Goal: Information Seeking & Learning: Compare options

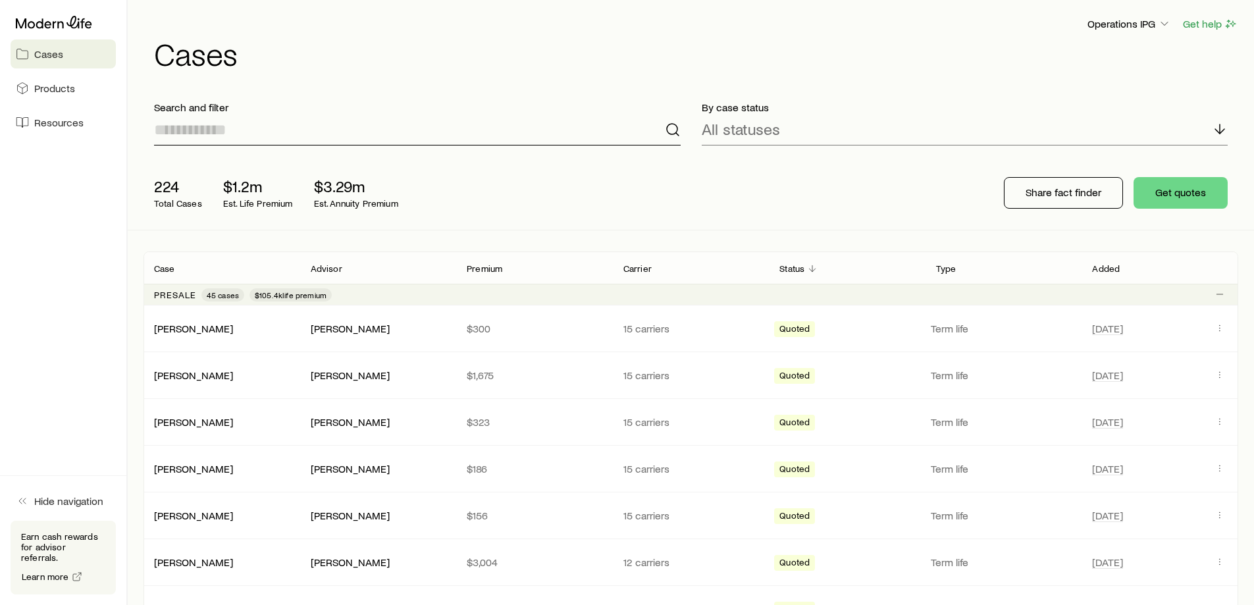
click at [303, 138] on input at bounding box center [417, 130] width 527 height 32
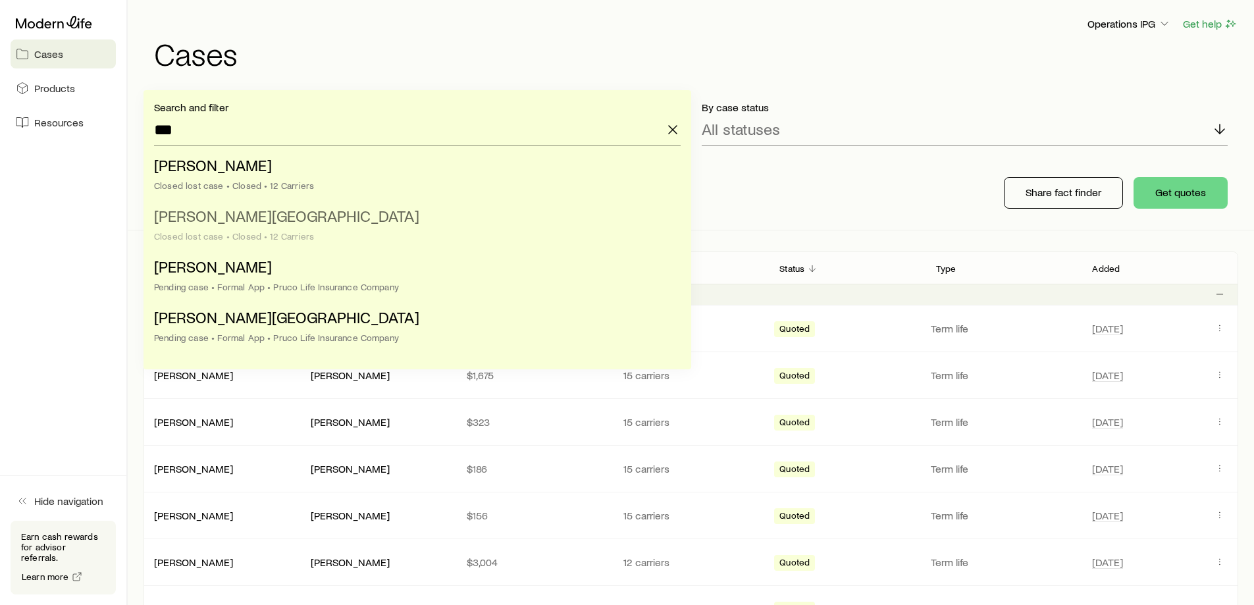
click at [338, 242] on li "[PERSON_NAME] Closed lost case • Closed • 12 Carriers" at bounding box center [413, 226] width 519 height 51
type input "**********"
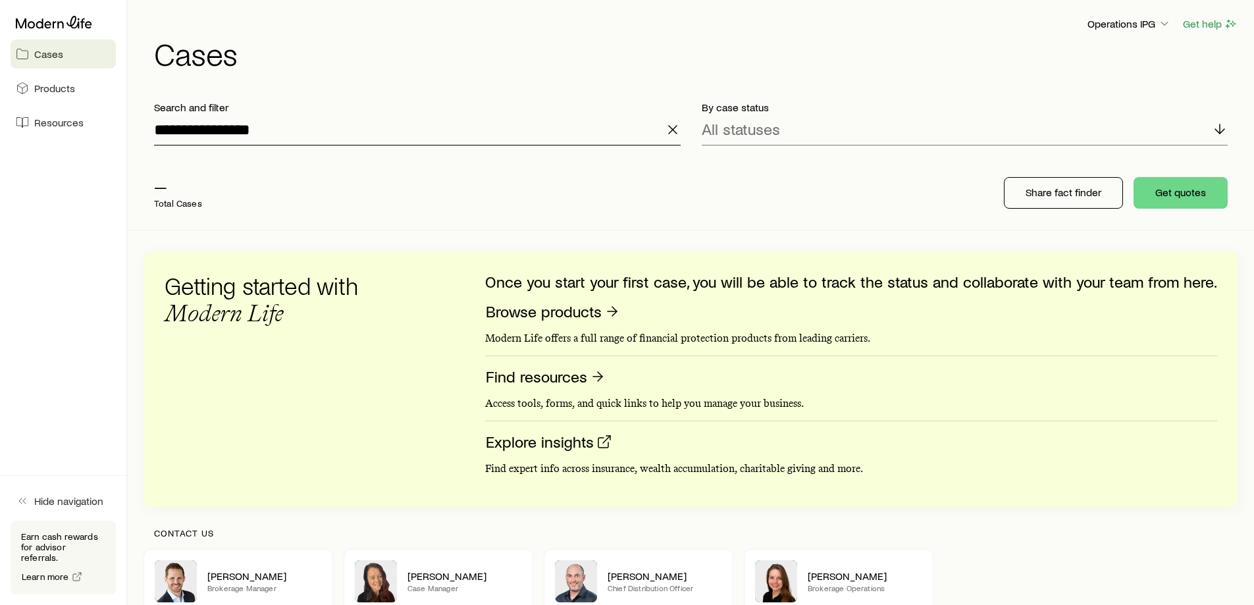
drag, startPoint x: 673, startPoint y: 134, endPoint x: 604, endPoint y: 121, distance: 70.9
click at [673, 134] on icon "button" at bounding box center [673, 130] width 16 height 16
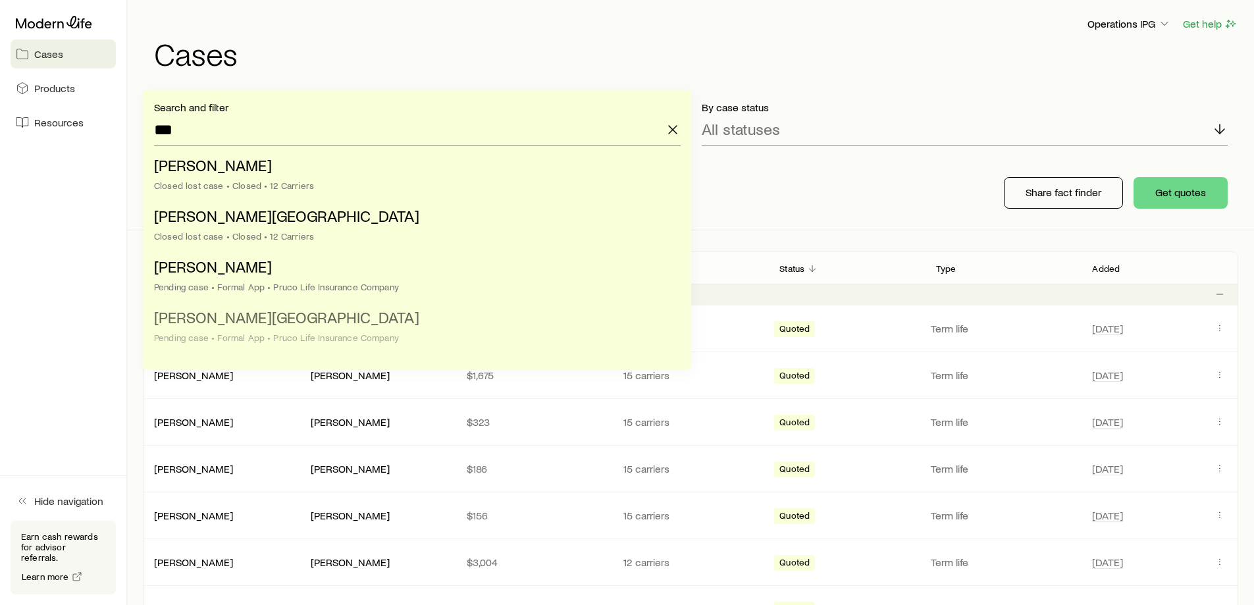
click at [408, 337] on div "Pending case • Formal App • Pruco Life Insurance Company" at bounding box center [413, 337] width 519 height 11
type input "**********"
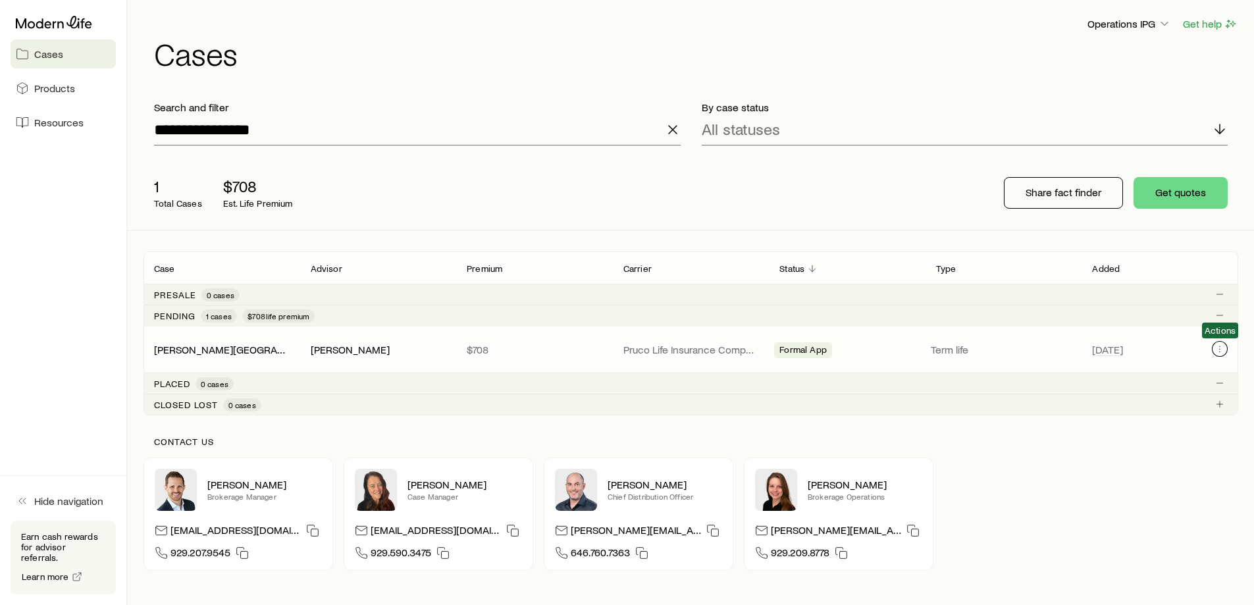
click at [1223, 354] on button "Client cases" at bounding box center [1220, 349] width 16 height 16
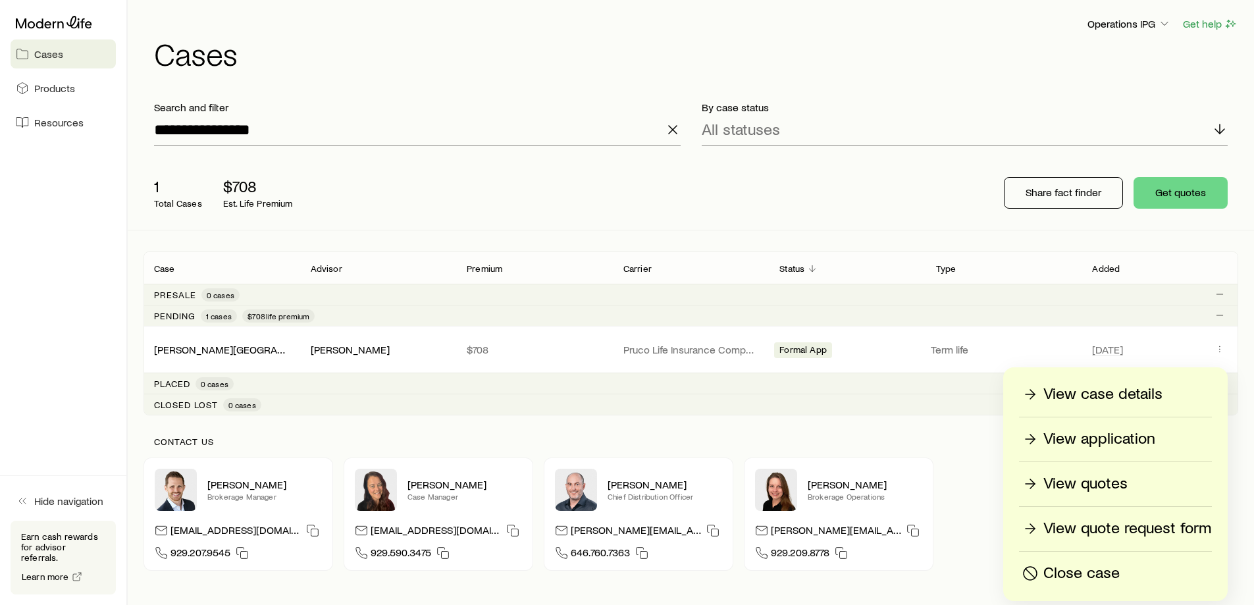
click at [1104, 438] on p "View application" at bounding box center [1099, 439] width 112 height 21
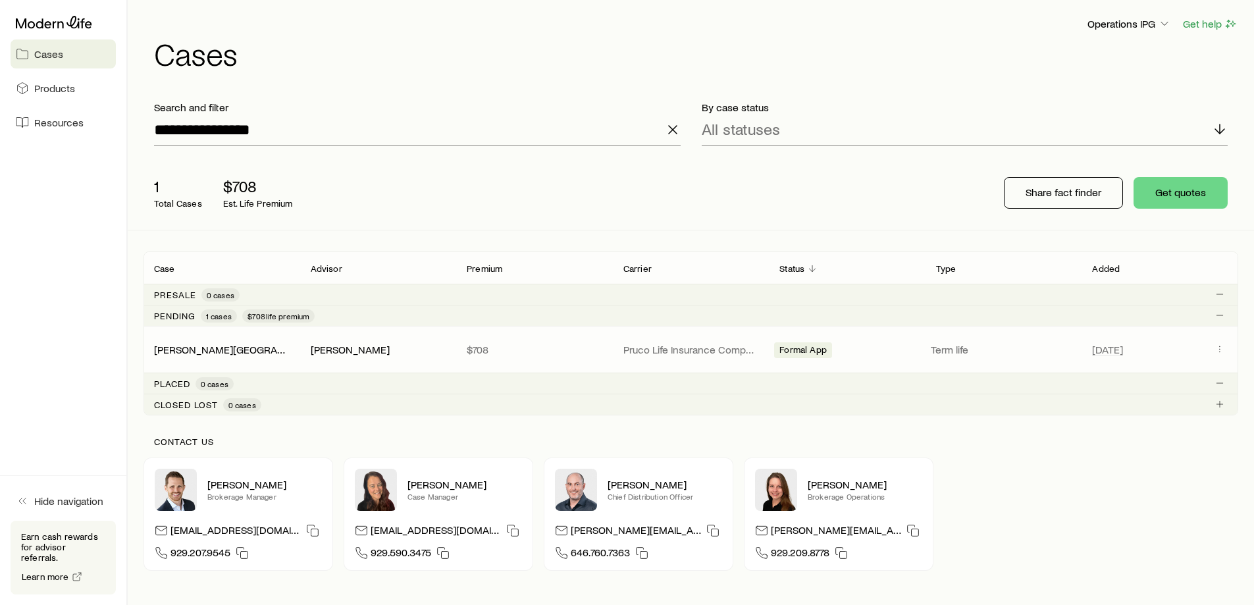
click at [1214, 357] on span "Client cases" at bounding box center [1220, 349] width 16 height 17
click at [1216, 354] on button "Client cases" at bounding box center [1220, 349] width 16 height 16
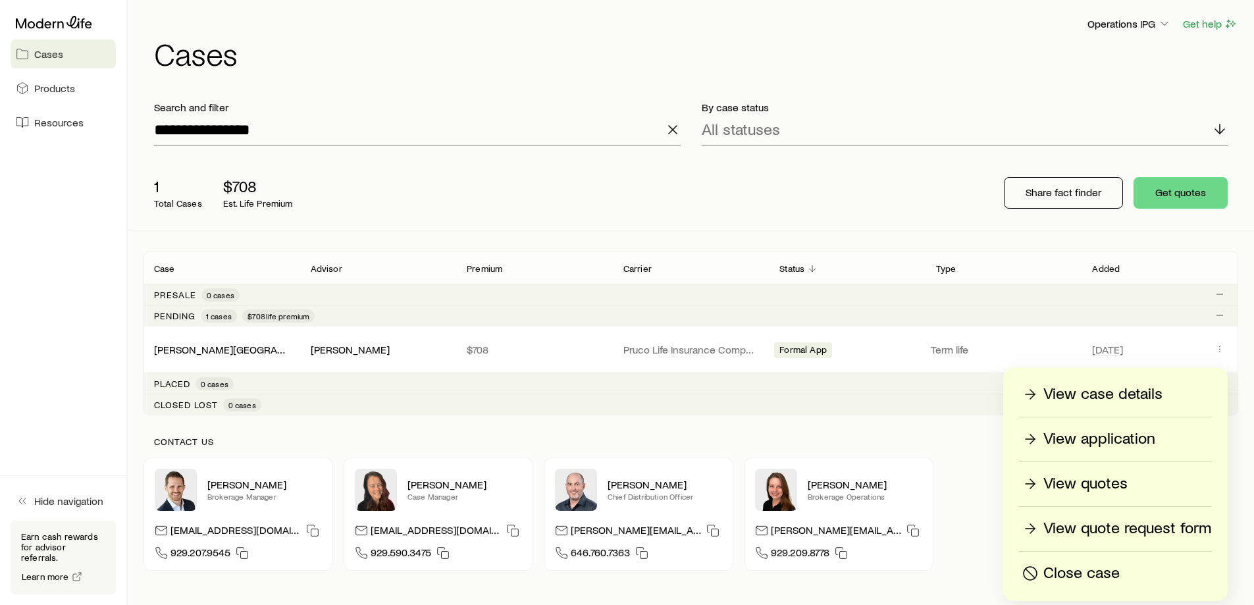
click at [1160, 400] on p "View case details" at bounding box center [1102, 394] width 119 height 21
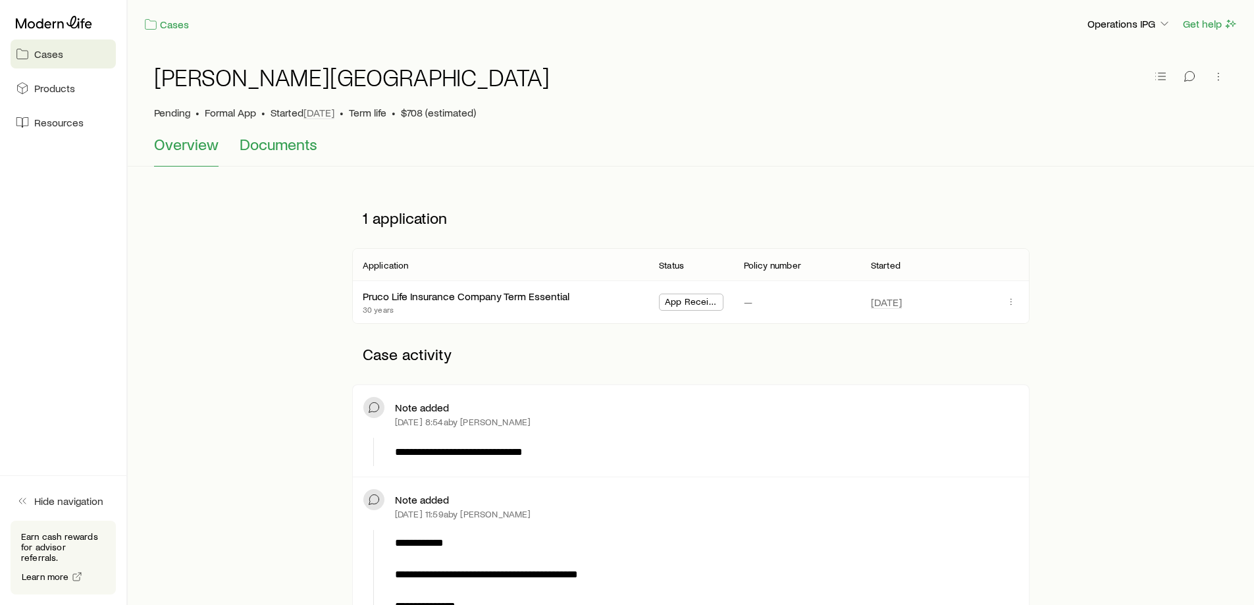
click at [274, 157] on button "Documents" at bounding box center [279, 151] width 78 height 32
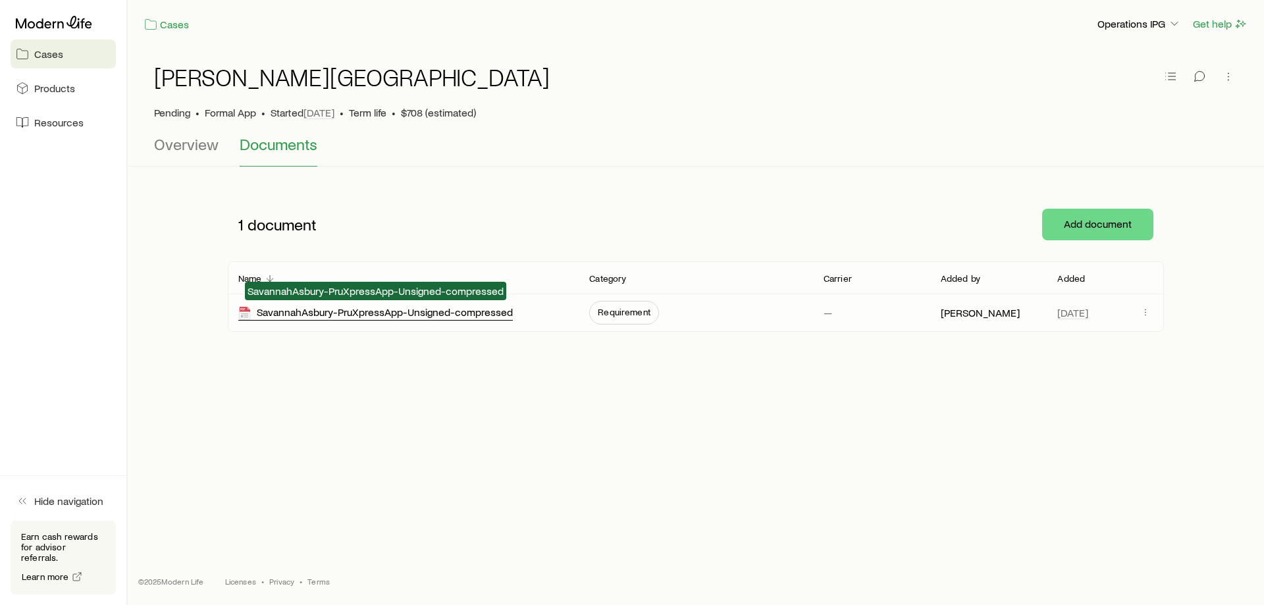
click at [384, 313] on div "SavannahAsbury-PruXpressApp-Unsigned-compressed" at bounding box center [375, 312] width 274 height 15
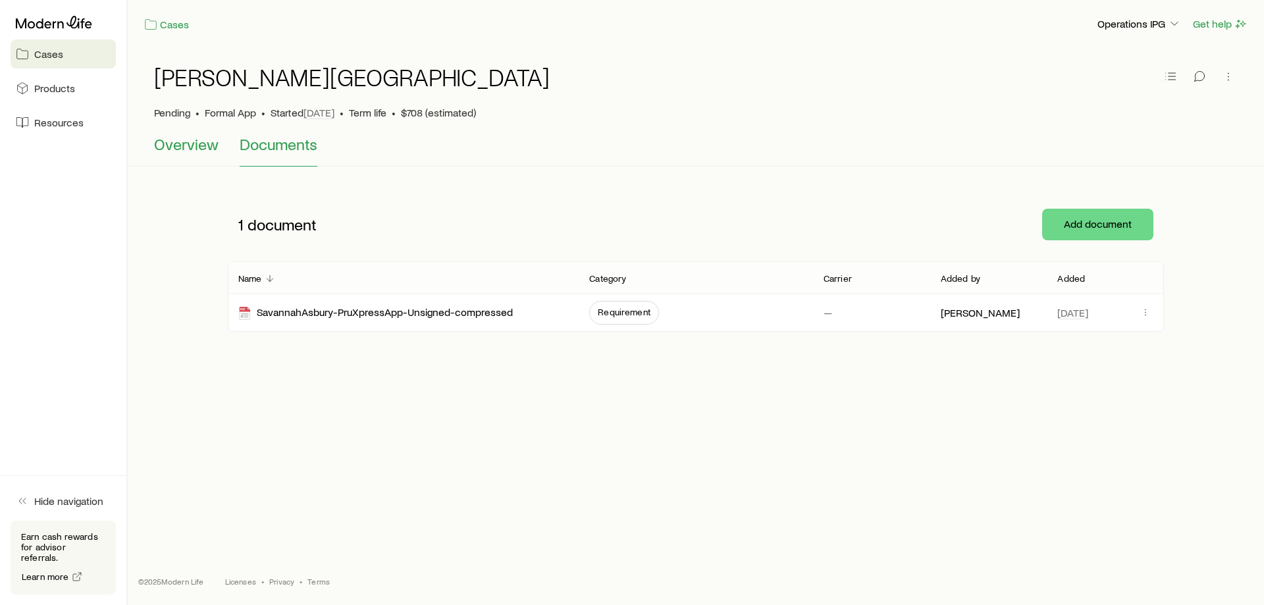
click at [202, 148] on span "Overview" at bounding box center [186, 144] width 65 height 18
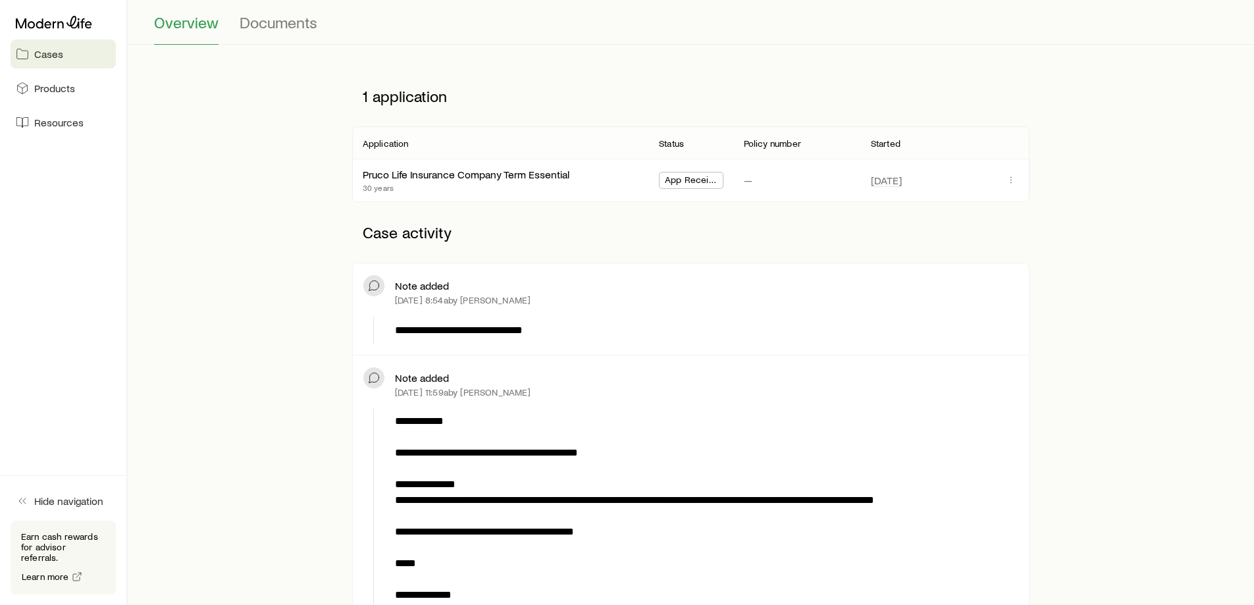
scroll to position [55, 0]
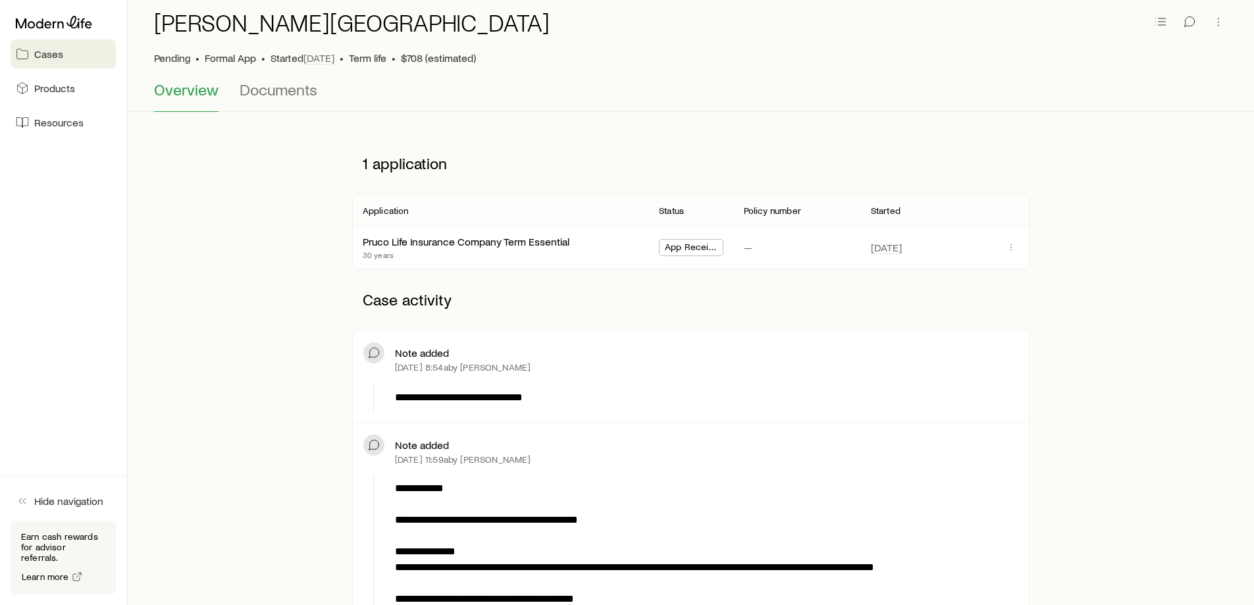
click at [99, 259] on aside "Cases Products Resources Hide navigation Earn cash rewards for advisor referral…" at bounding box center [64, 302] width 128 height 605
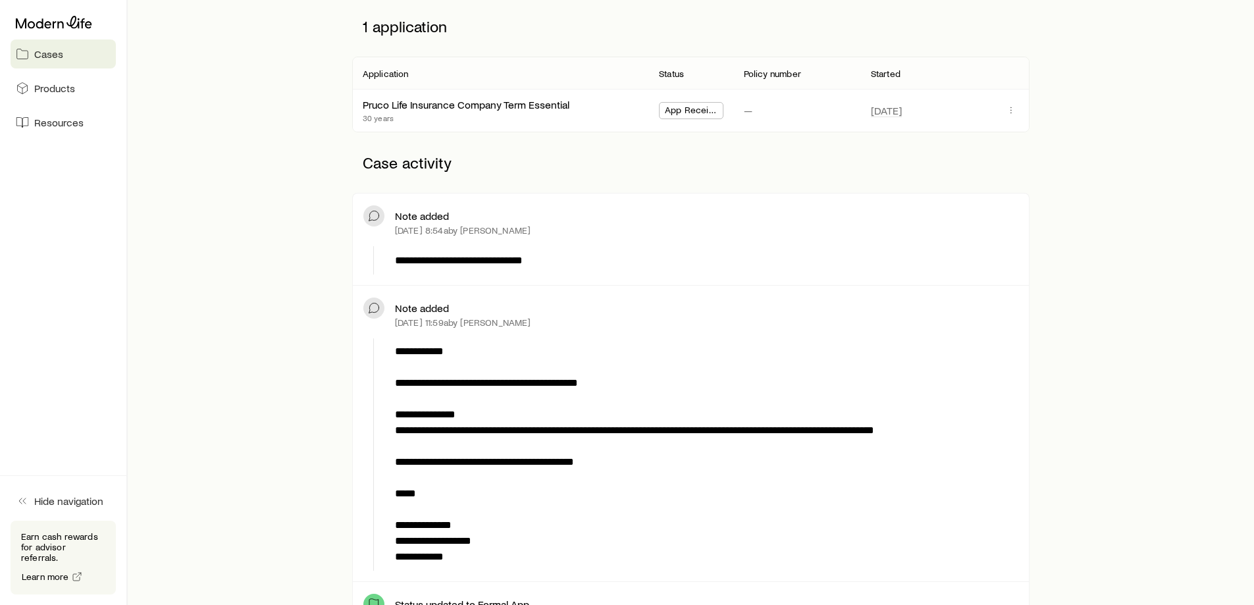
scroll to position [0, 0]
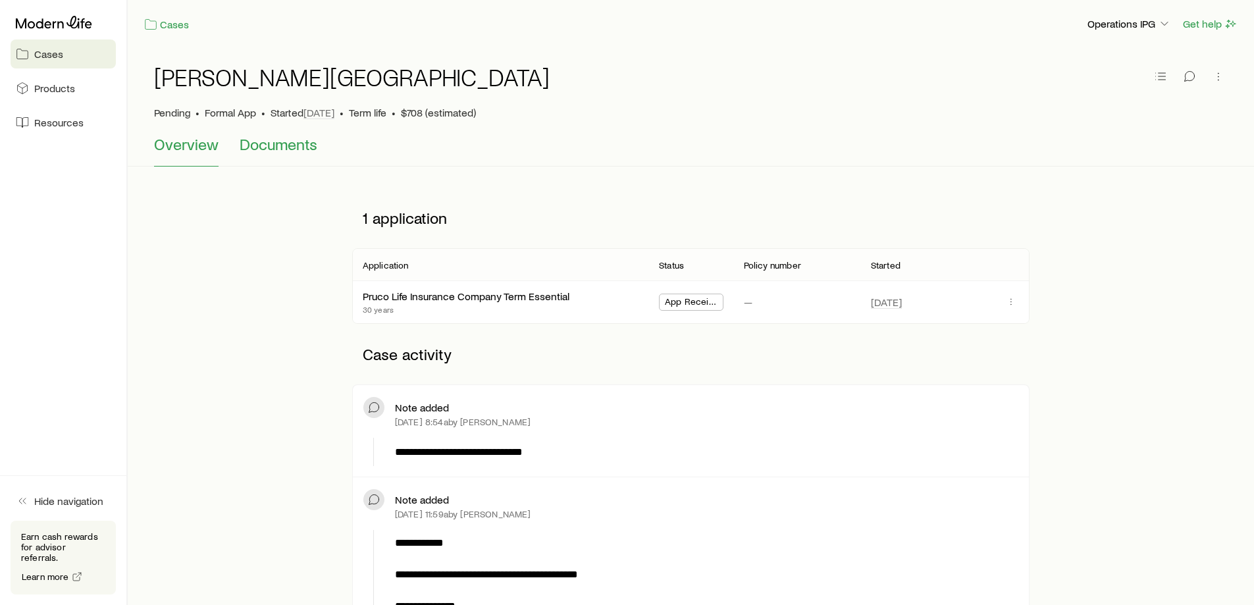
click at [276, 138] on span "Documents" at bounding box center [279, 144] width 78 height 18
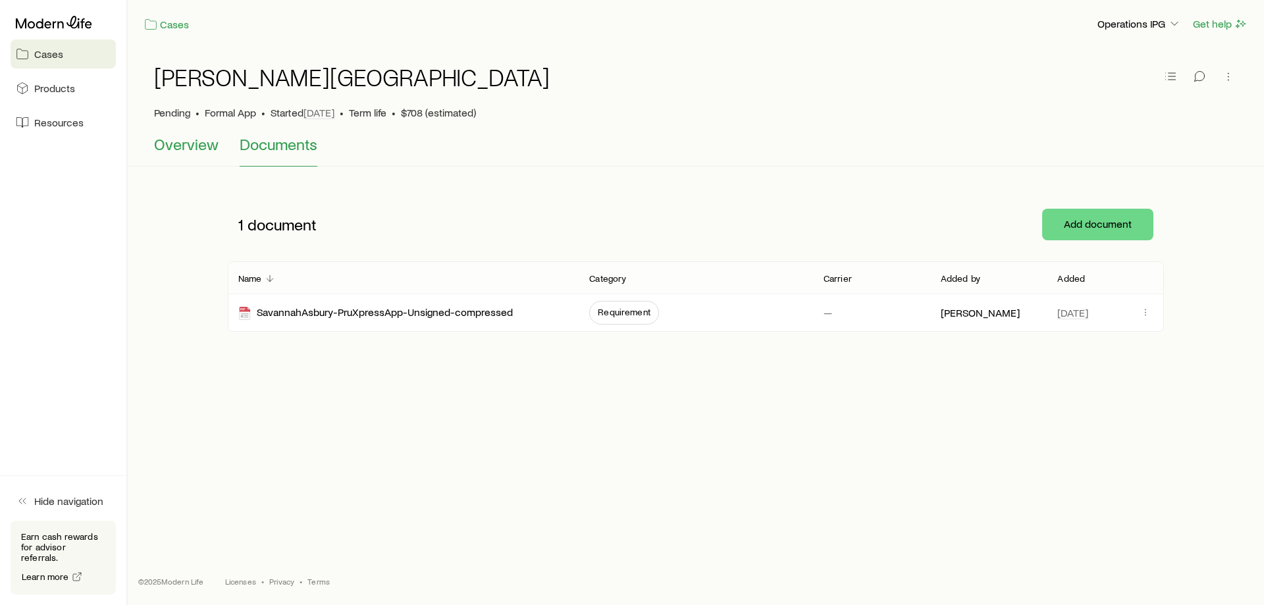
click at [204, 146] on span "Overview" at bounding box center [186, 144] width 65 height 18
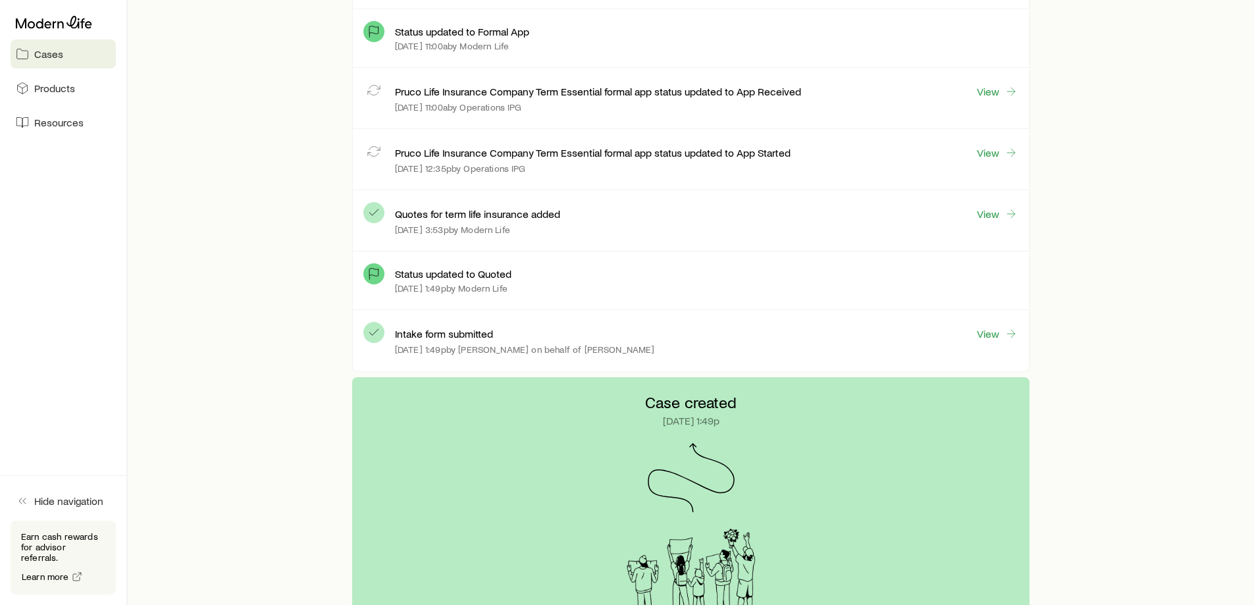
scroll to position [790, 0]
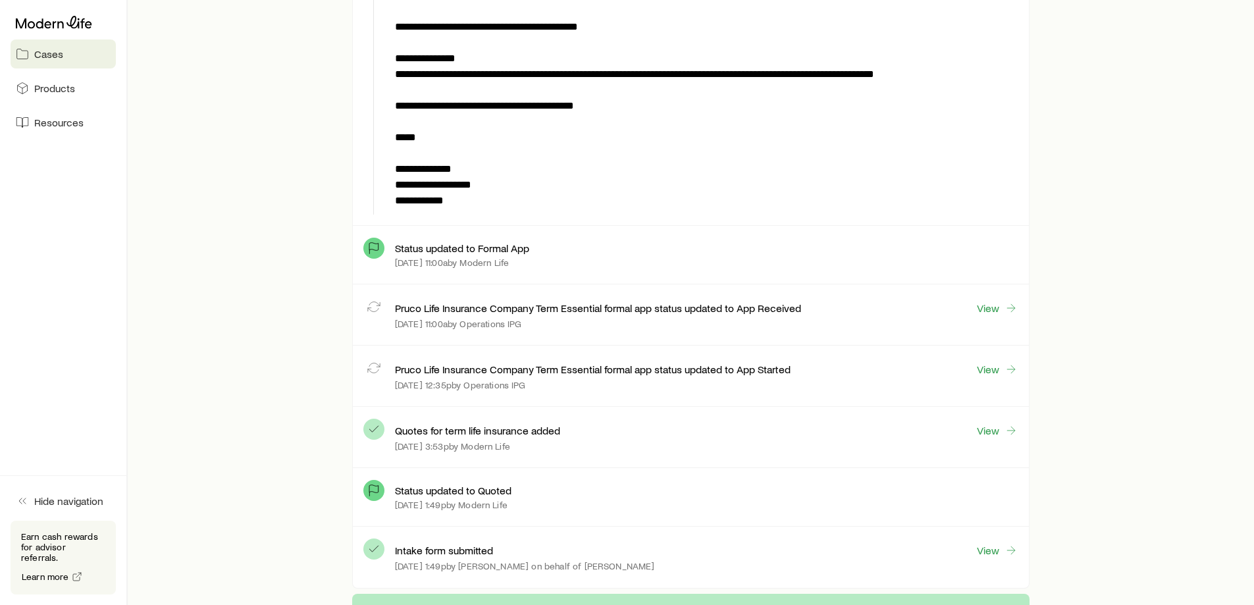
scroll to position [132, 0]
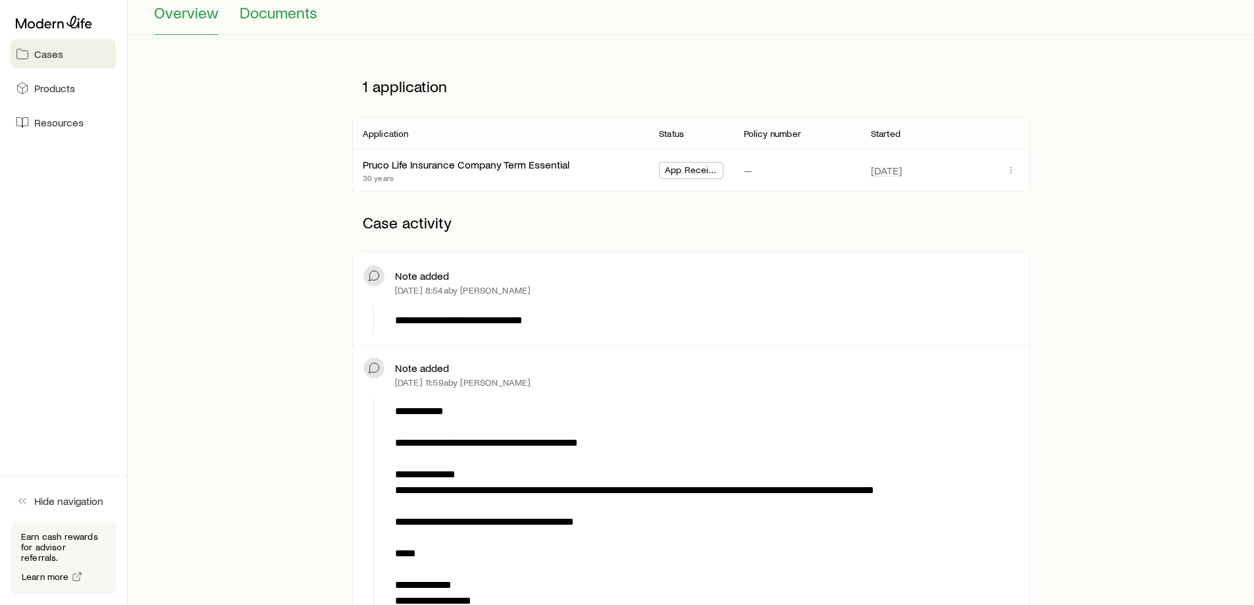
click at [301, 23] on button "Documents" at bounding box center [279, 19] width 78 height 32
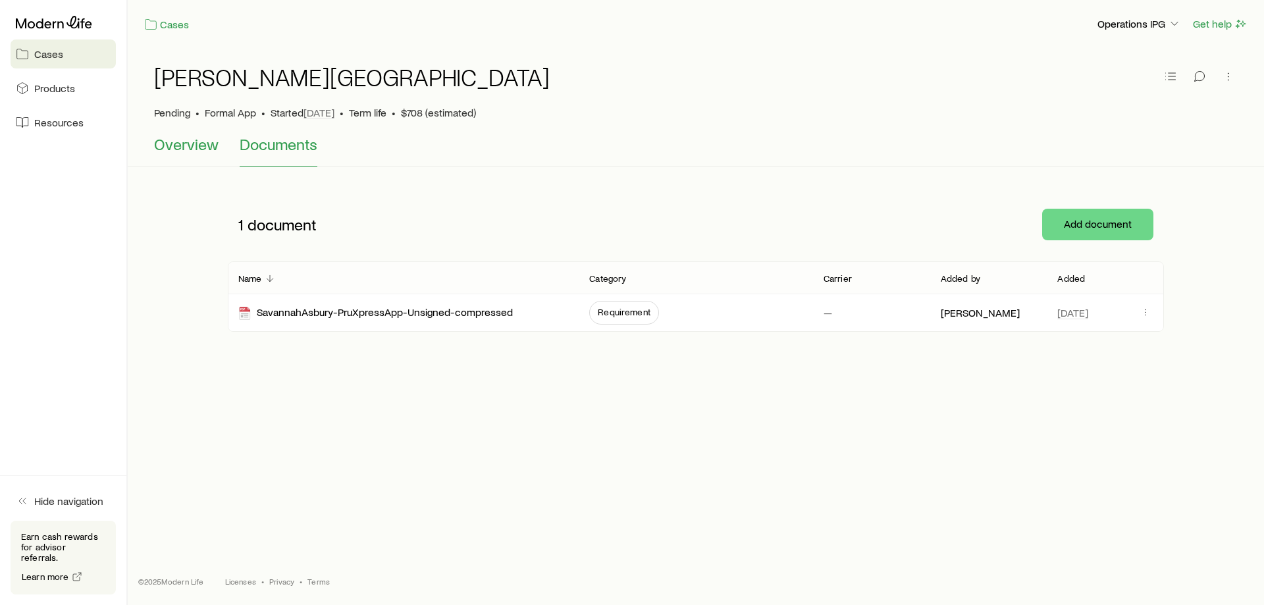
click at [189, 146] on span "Overview" at bounding box center [186, 144] width 65 height 18
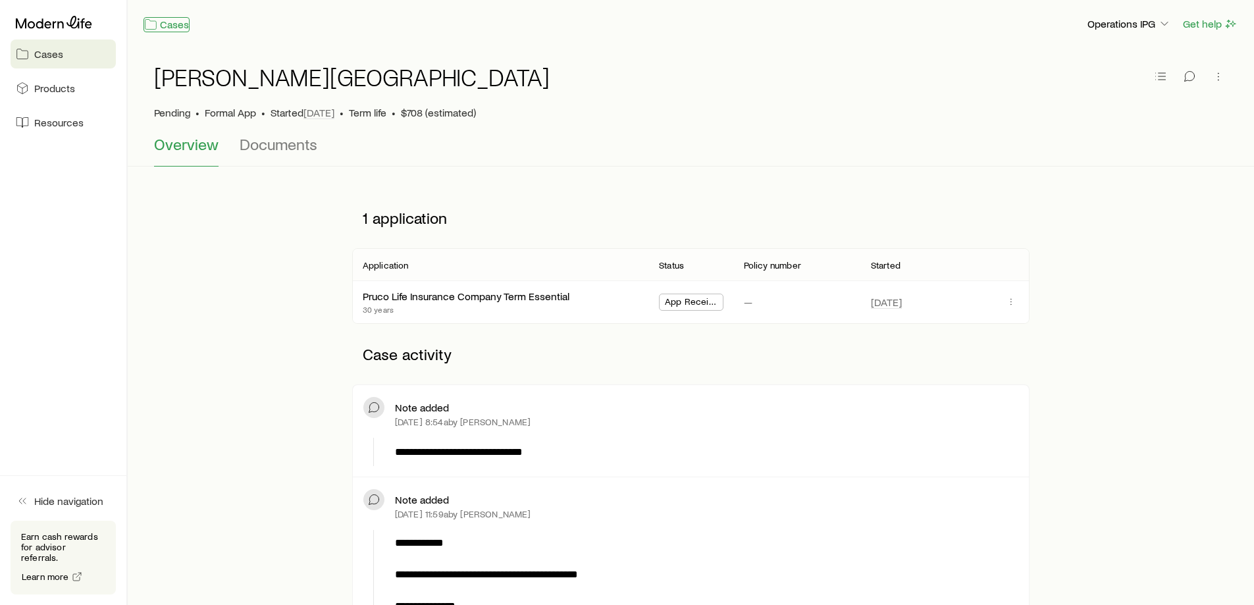
click at [172, 21] on link "Cases" at bounding box center [166, 24] width 46 height 15
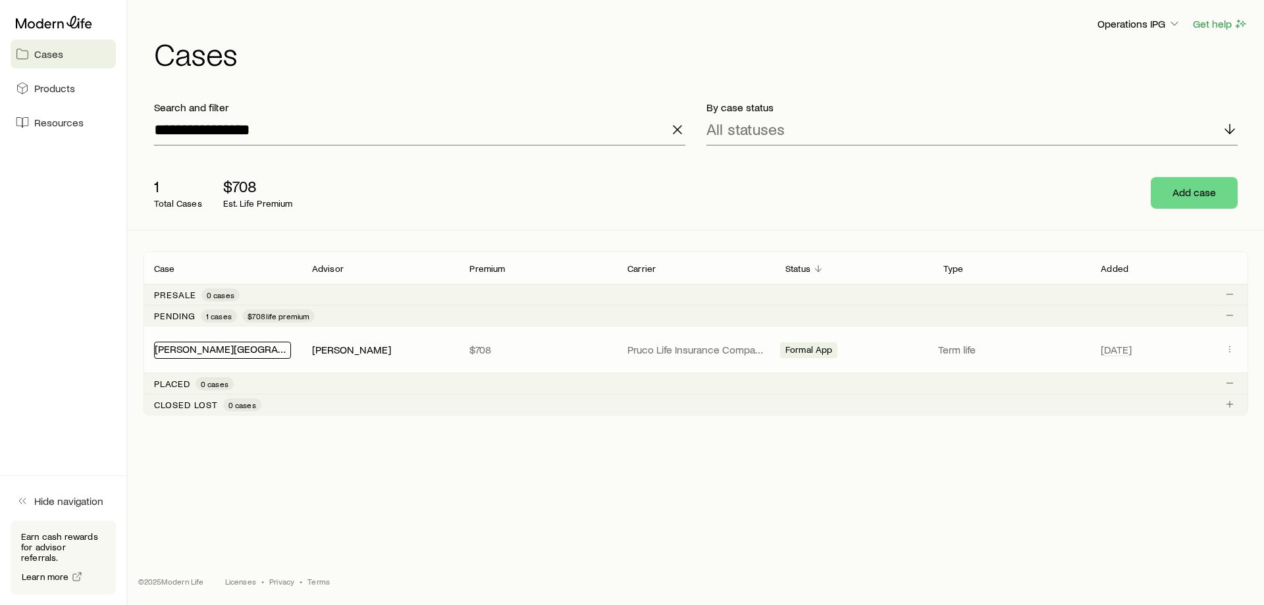
click at [215, 344] on link "[PERSON_NAME][GEOGRAPHIC_DATA]" at bounding box center [244, 348] width 178 height 13
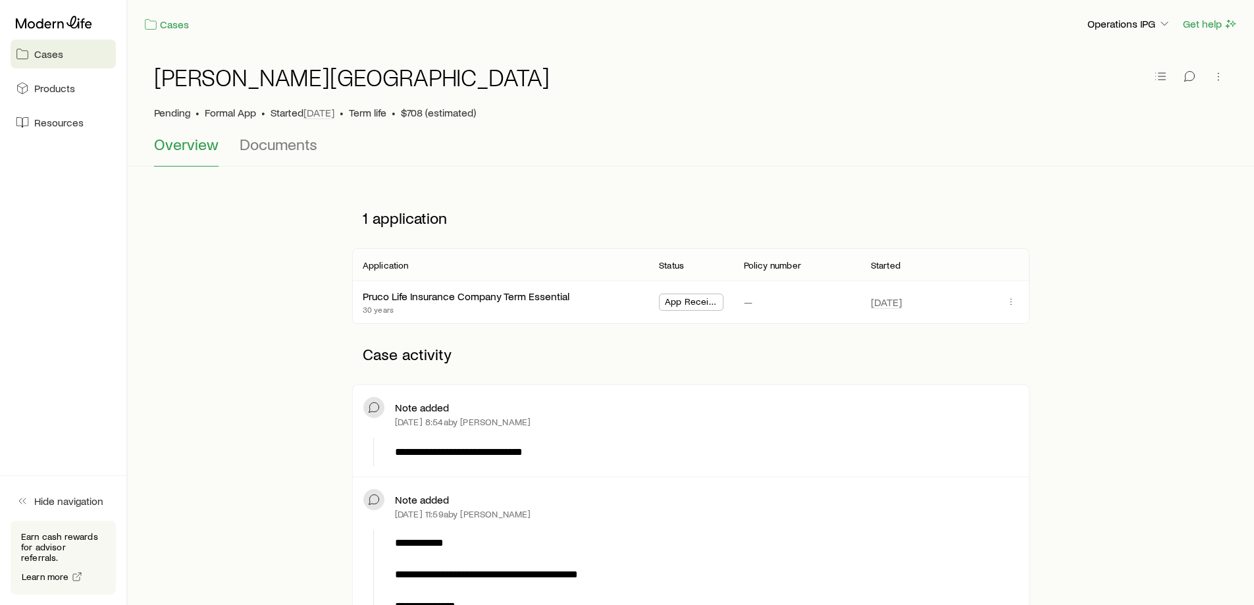
click at [42, 49] on span "Cases" at bounding box center [48, 53] width 29 height 13
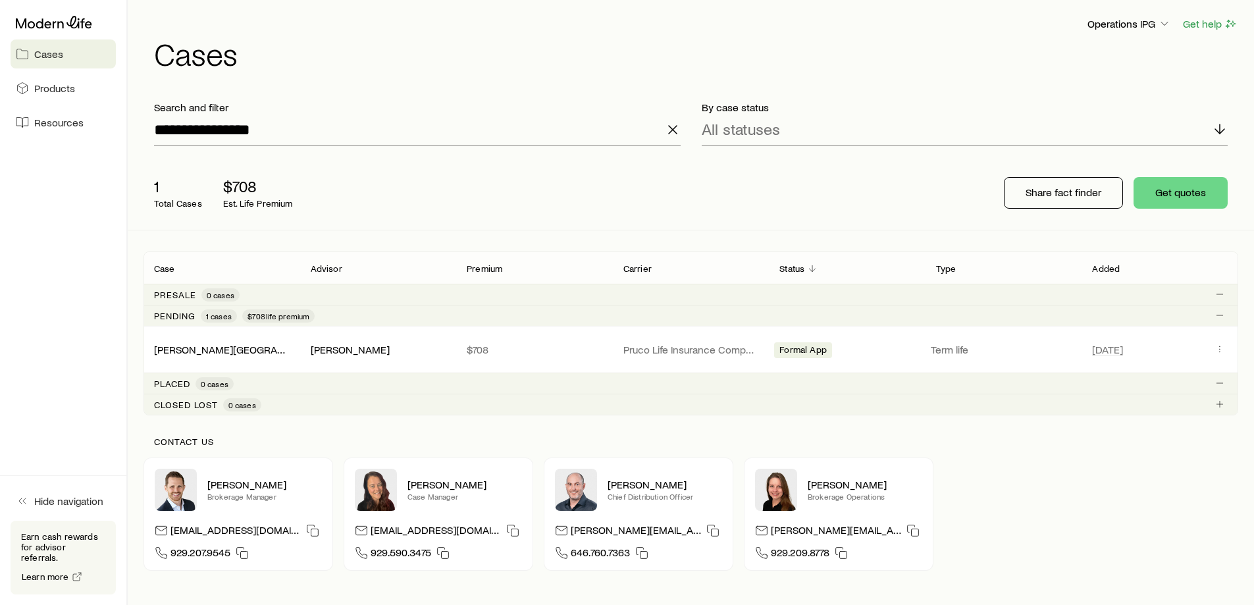
click at [57, 53] on span "Cases" at bounding box center [48, 53] width 29 height 13
click at [16, 22] on icon at bounding box center [54, 22] width 76 height 13
click at [1229, 351] on div "[DATE]" at bounding box center [1159, 349] width 157 height 17
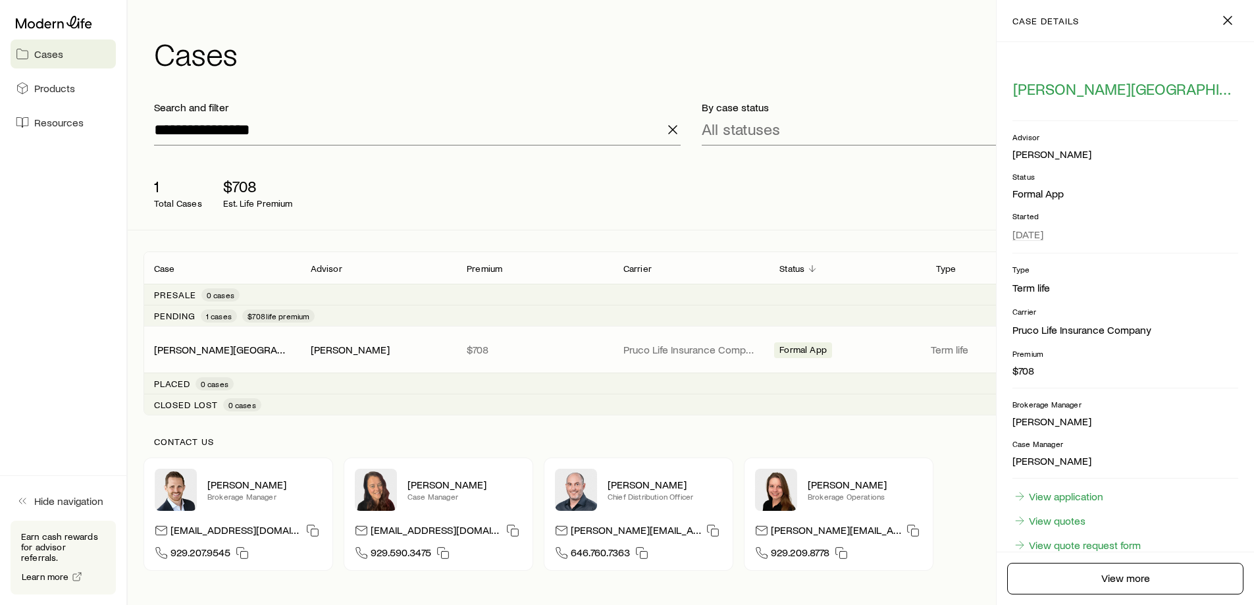
click at [1221, 348] on p "Premium" at bounding box center [1125, 353] width 226 height 11
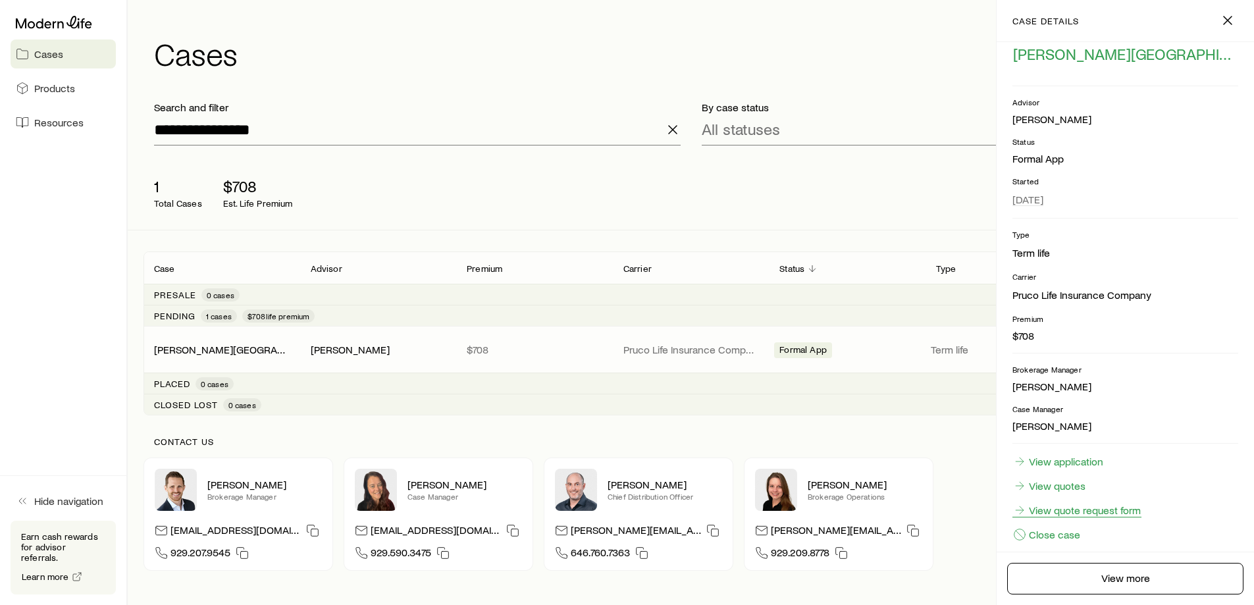
scroll to position [51, 0]
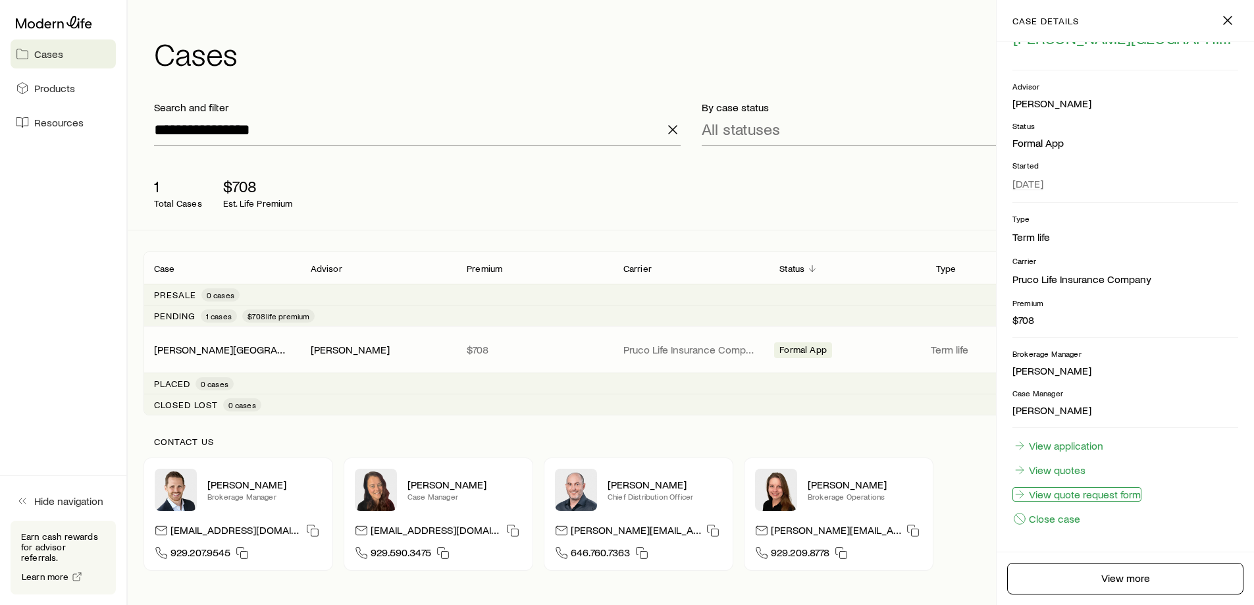
click at [1122, 496] on link "View quote request form" at bounding box center [1076, 494] width 129 height 14
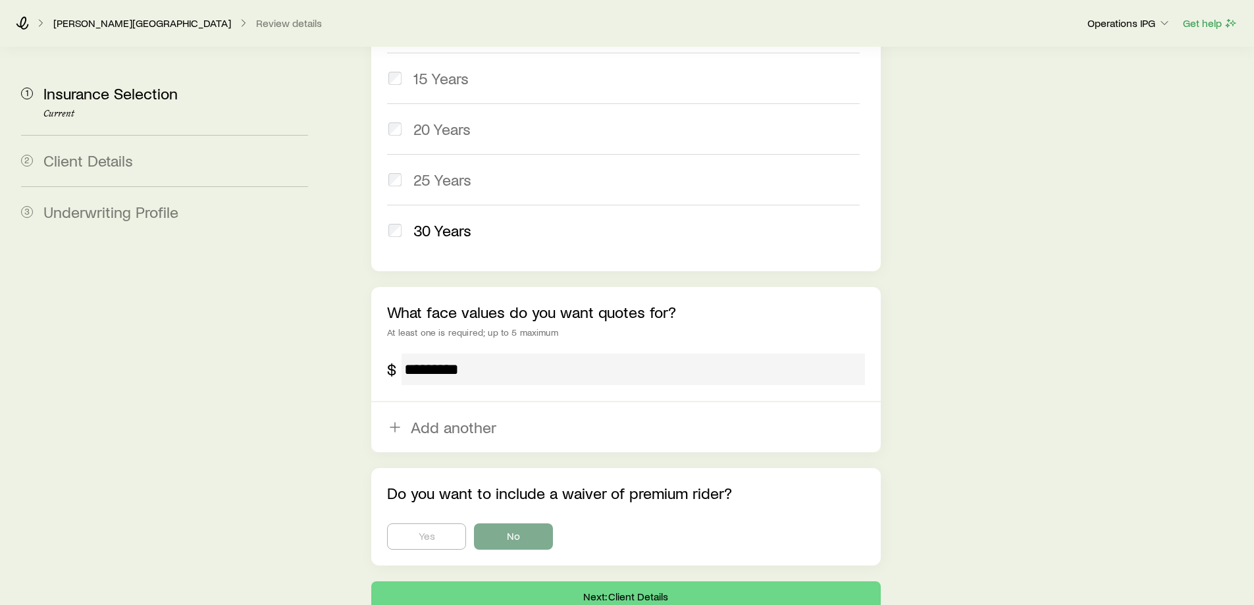
scroll to position [753, 0]
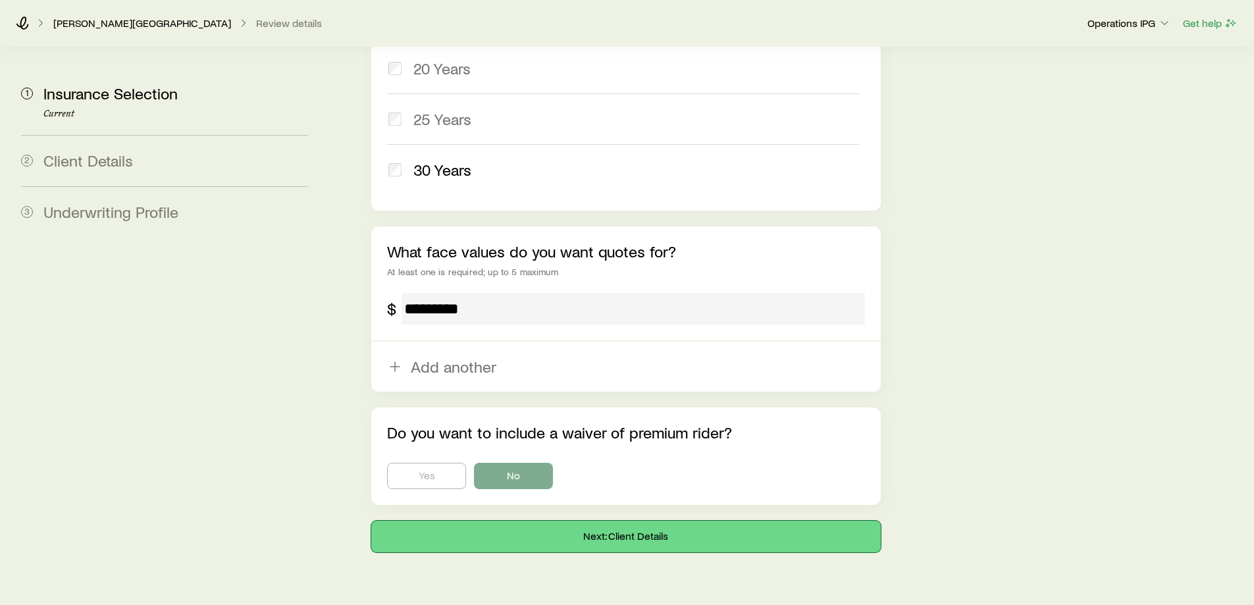
click at [681, 521] on button "Next: Client Details" at bounding box center [625, 537] width 509 height 32
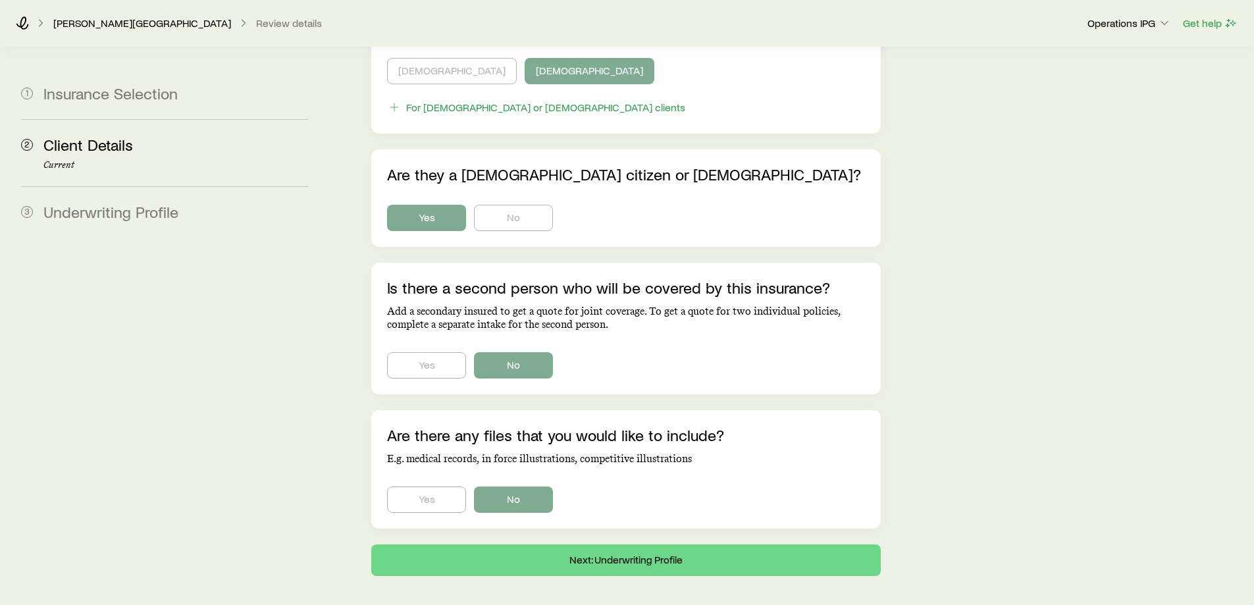
scroll to position [777, 0]
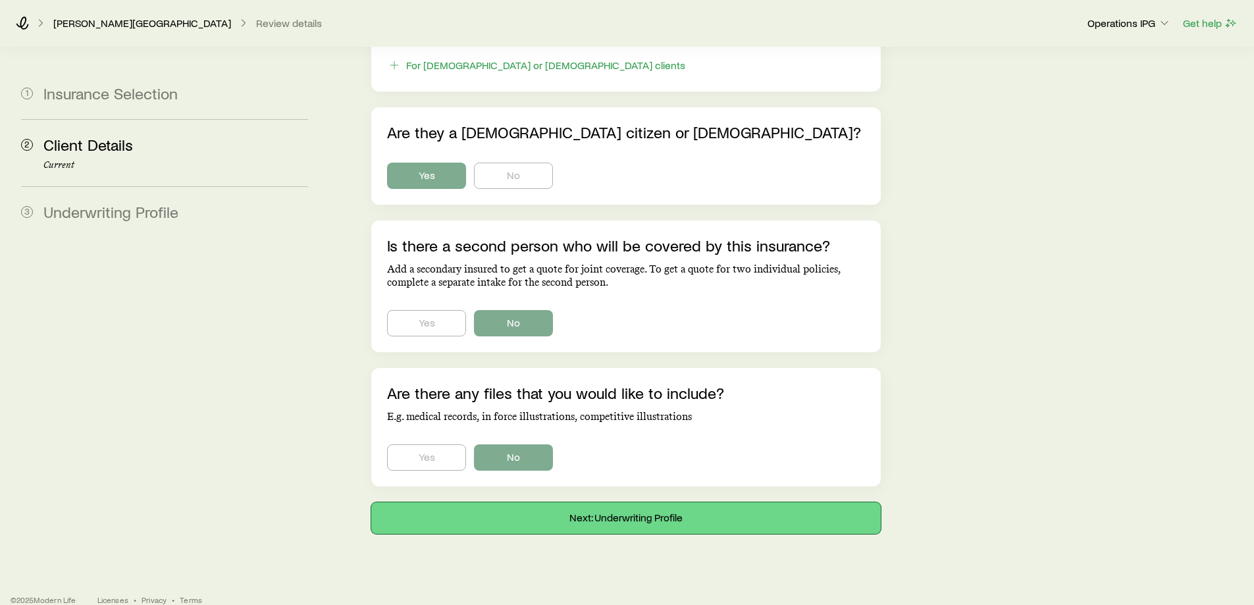
click at [651, 508] on button "Next: Underwriting Profile" at bounding box center [625, 518] width 509 height 32
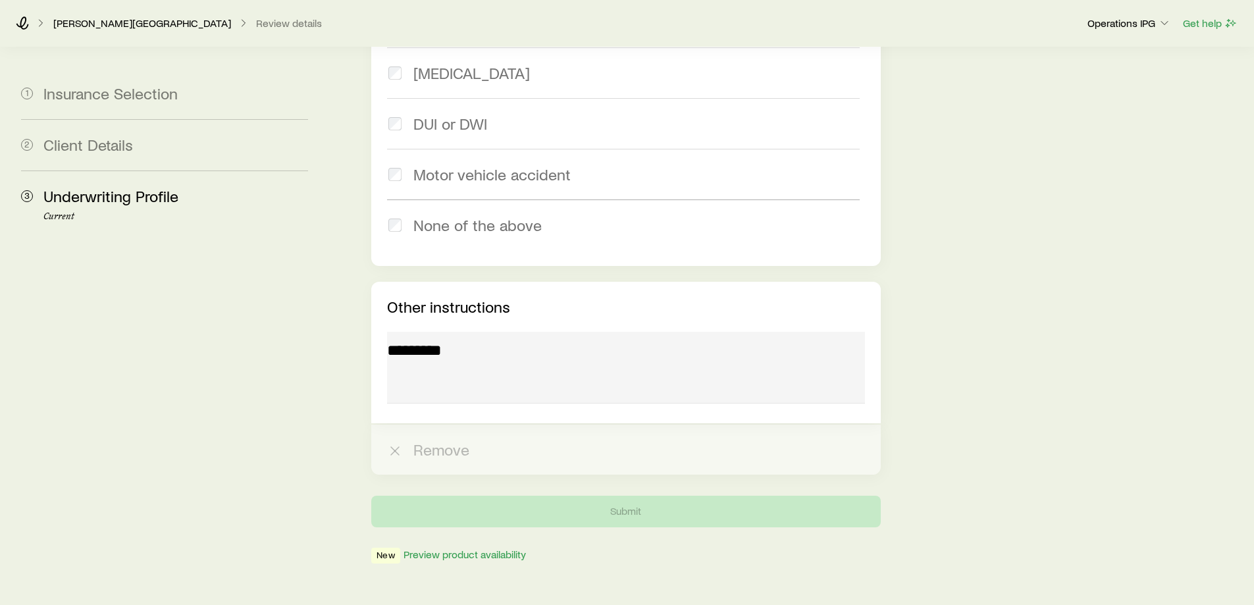
scroll to position [1911, 0]
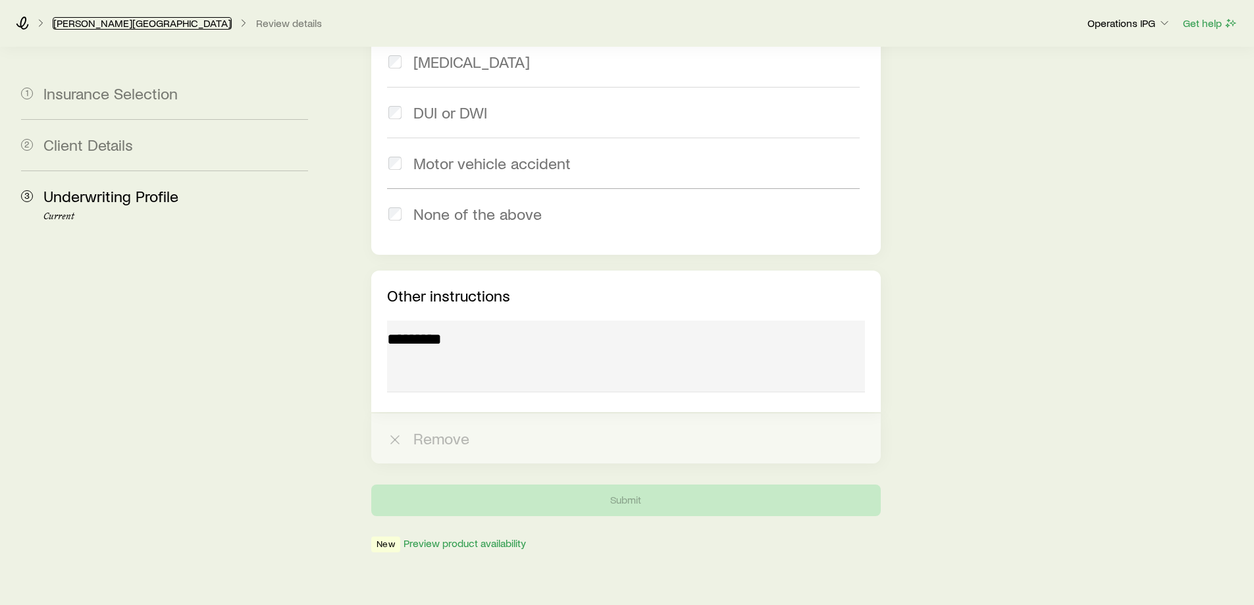
click at [106, 18] on link "[PERSON_NAME][GEOGRAPHIC_DATA]" at bounding box center [142, 23] width 179 height 13
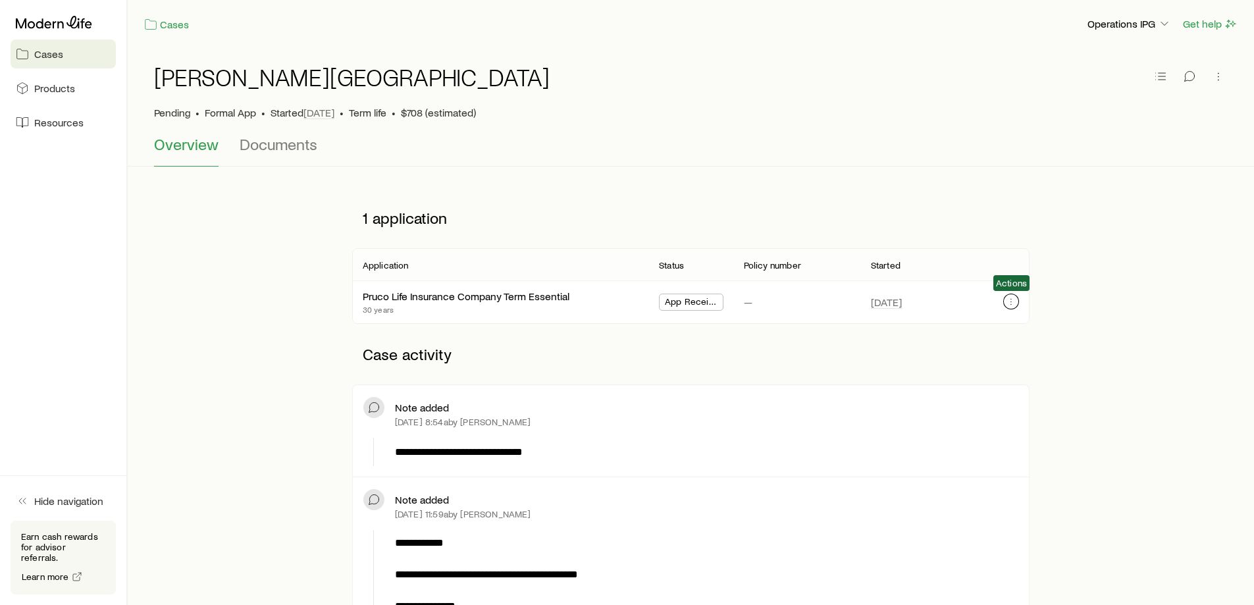
click at [1011, 305] on icon "button" at bounding box center [1011, 301] width 11 height 11
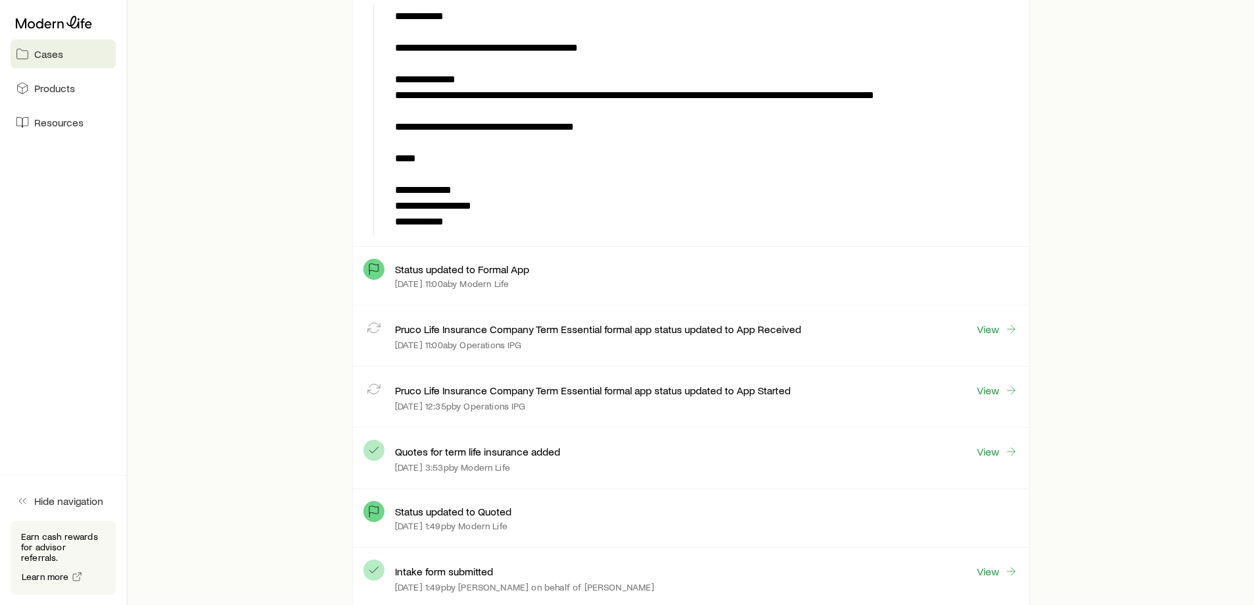
scroll to position [910, 0]
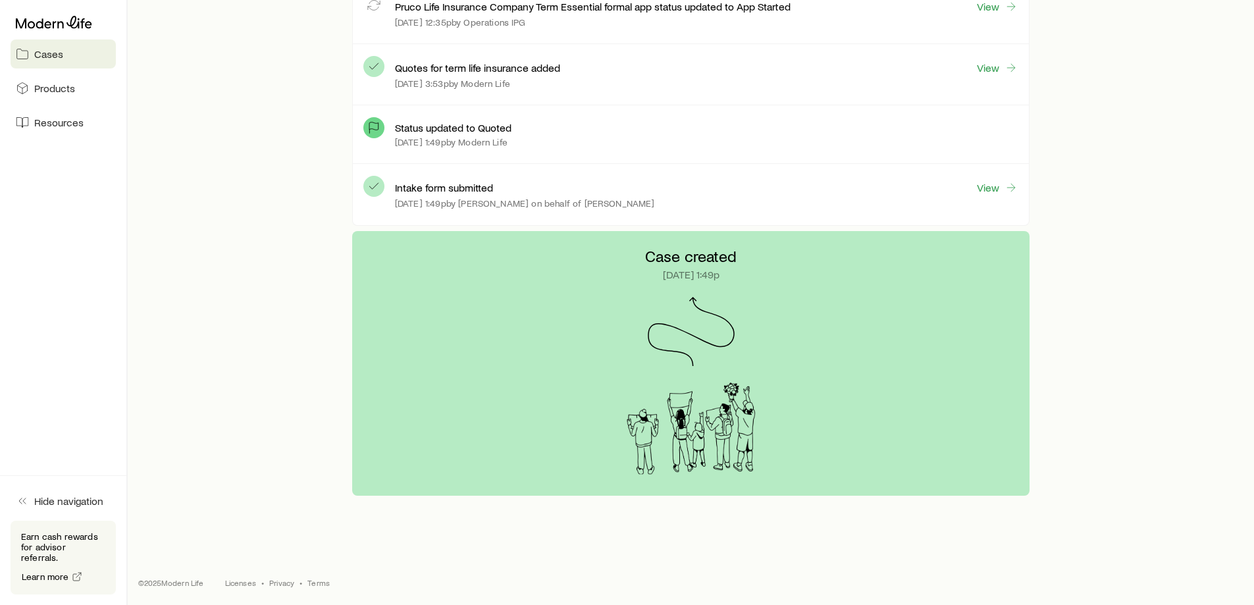
click at [45, 41] on link "Cases" at bounding box center [63, 53] width 105 height 29
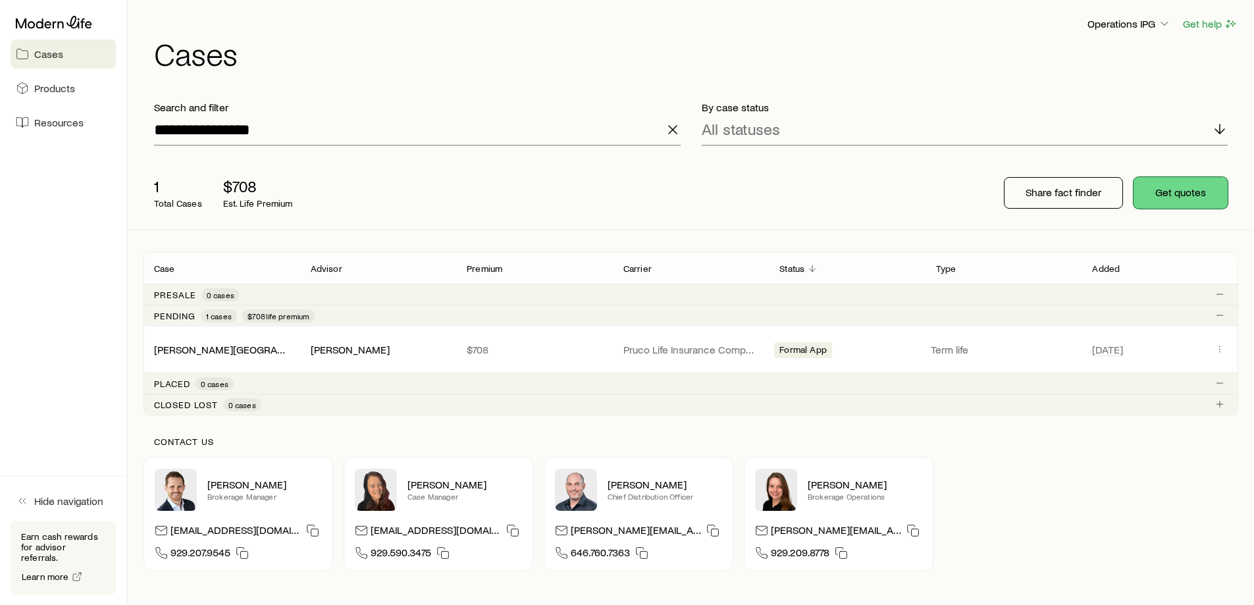
click at [1172, 198] on button "Get quotes" at bounding box center [1180, 193] width 94 height 32
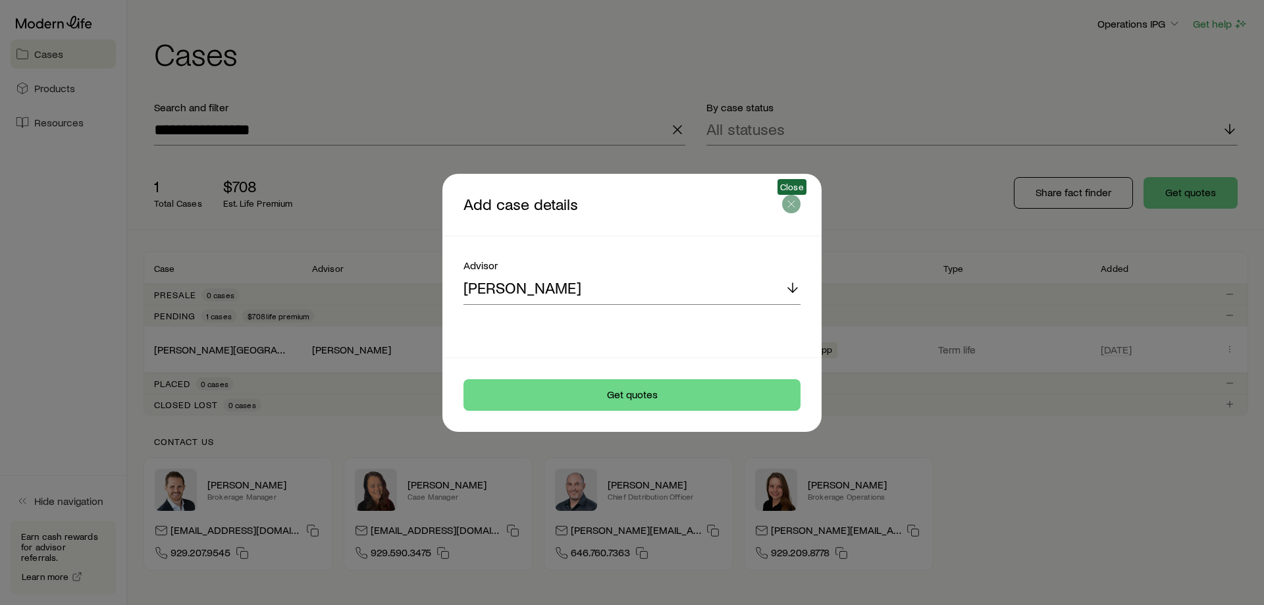
click at [791, 200] on icon "button" at bounding box center [791, 203] width 13 height 13
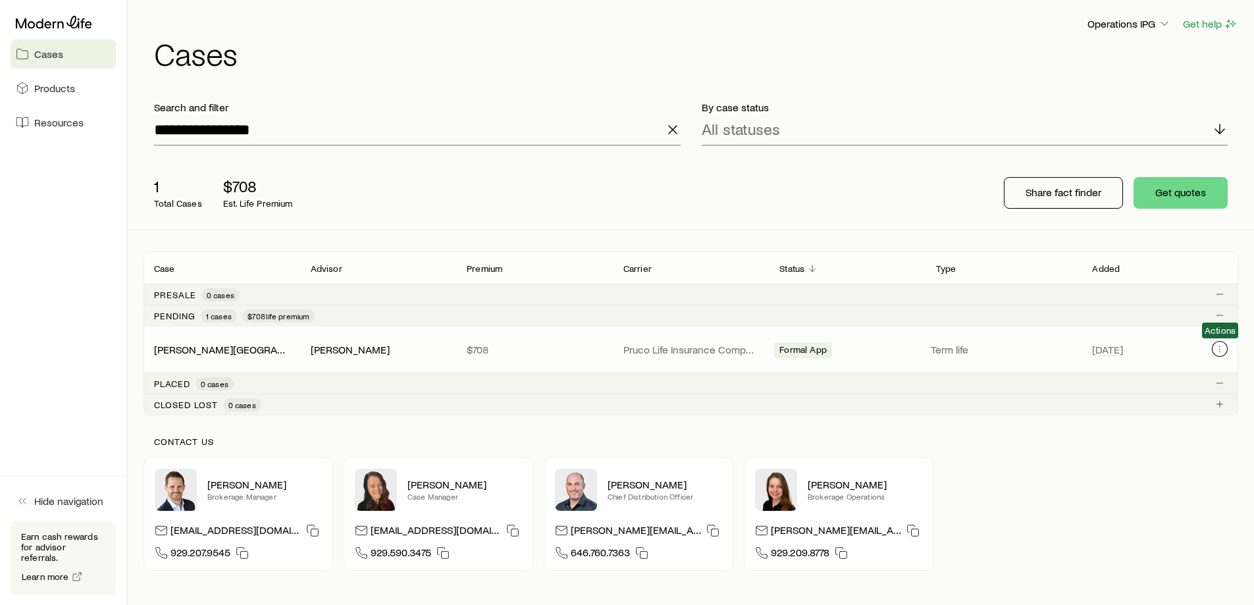
click at [1222, 355] on button "Client cases" at bounding box center [1220, 349] width 16 height 16
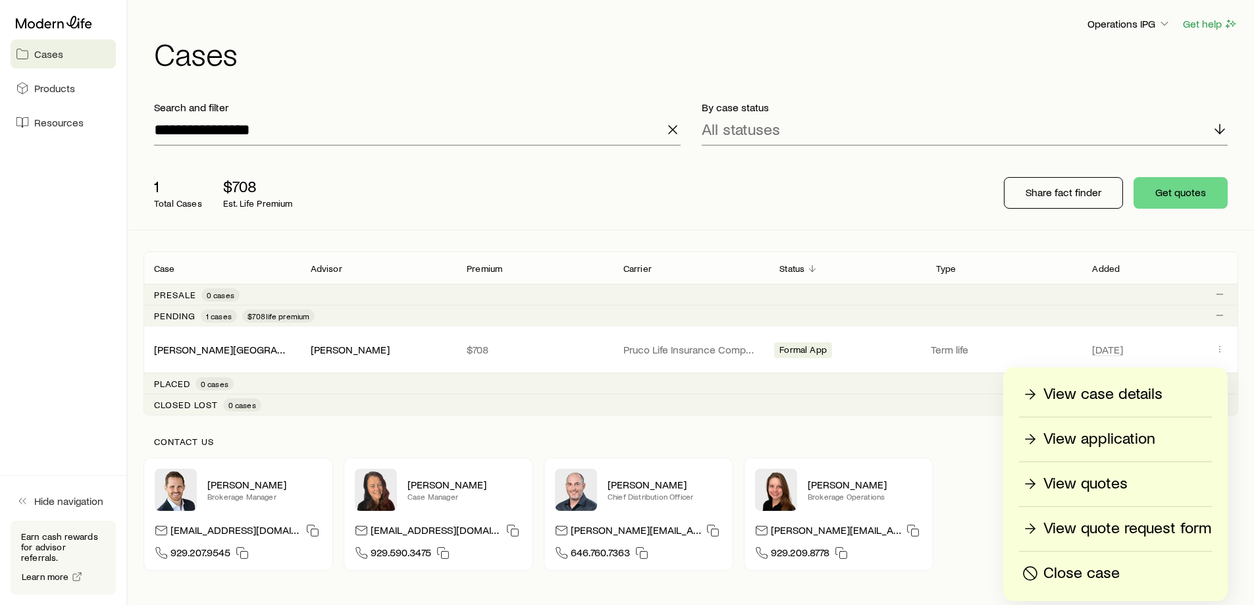
click at [1072, 492] on p "View quotes" at bounding box center [1085, 483] width 84 height 21
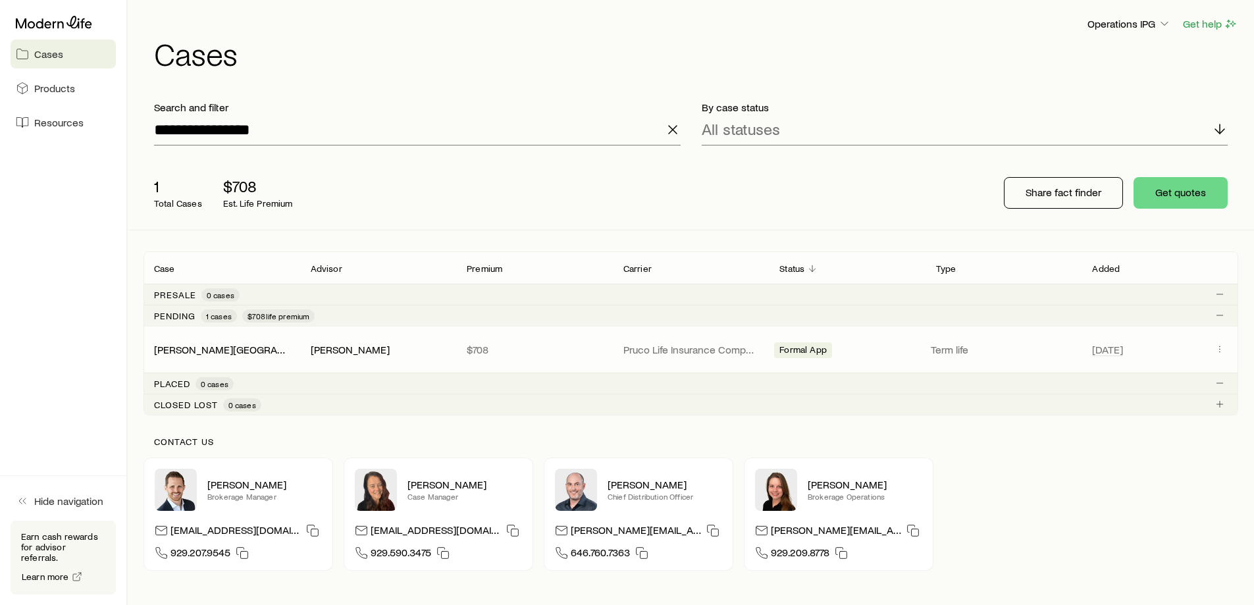
click at [1216, 362] on div "[PERSON_NAME] [PERSON_NAME] $708 Pruco Life Insurance Company Formal App Term l…" at bounding box center [690, 349] width 1095 height 46
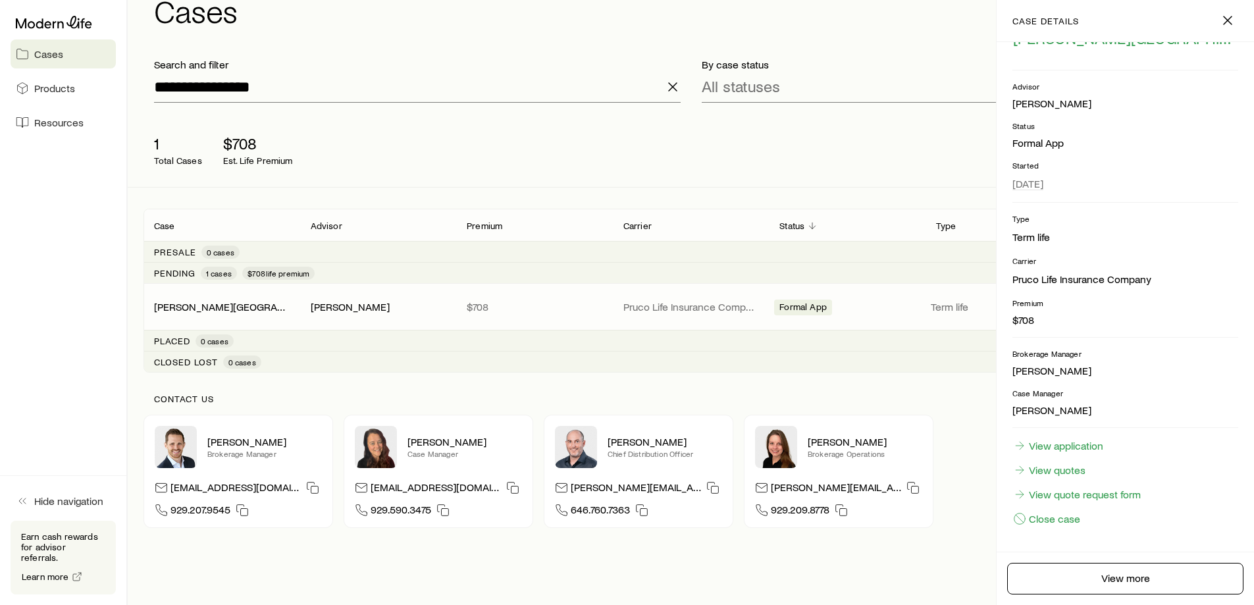
scroll to position [66, 0]
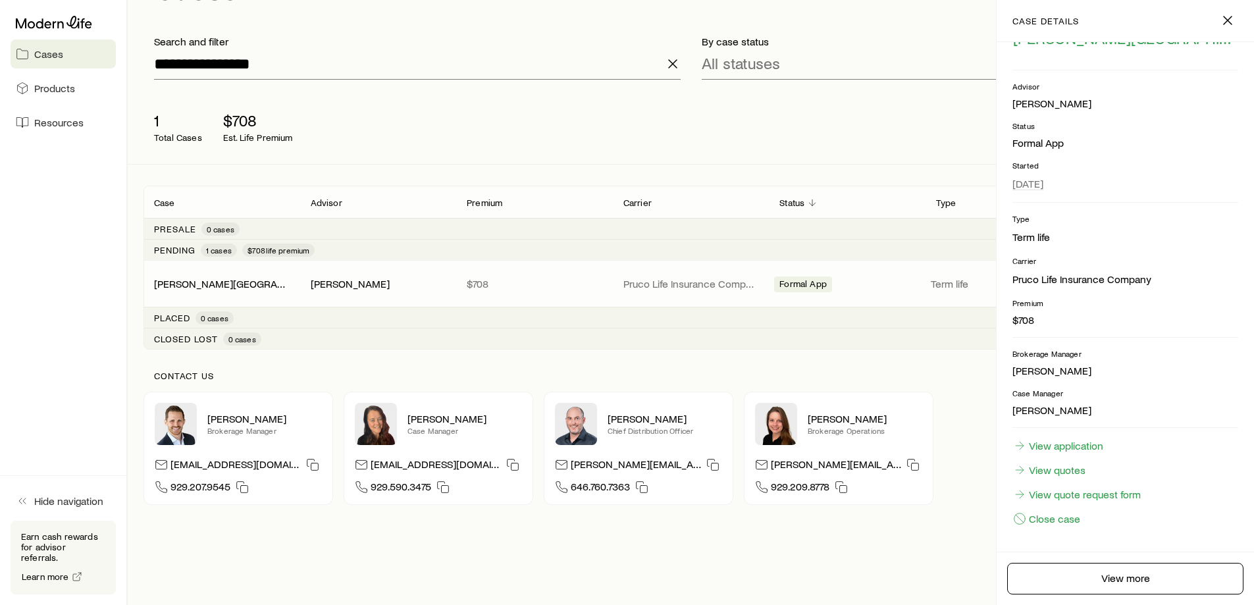
click at [806, 284] on span "Formal App" at bounding box center [802, 285] width 47 height 14
click at [497, 160] on div "1 Total Cases $708 Est. Life Premium Share fact finder Get quotes" at bounding box center [690, 127] width 1095 height 74
click at [342, 290] on div "[PERSON_NAME]" at bounding box center [350, 284] width 79 height 14
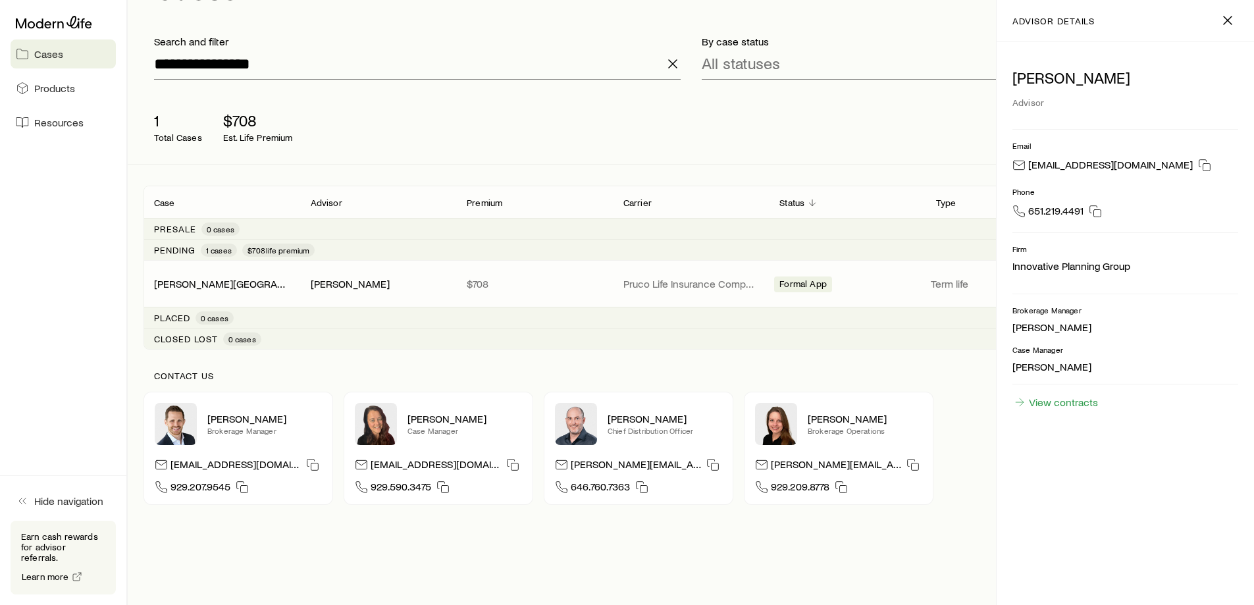
click at [643, 282] on p "Pruco Life Insurance Company" at bounding box center [691, 283] width 136 height 13
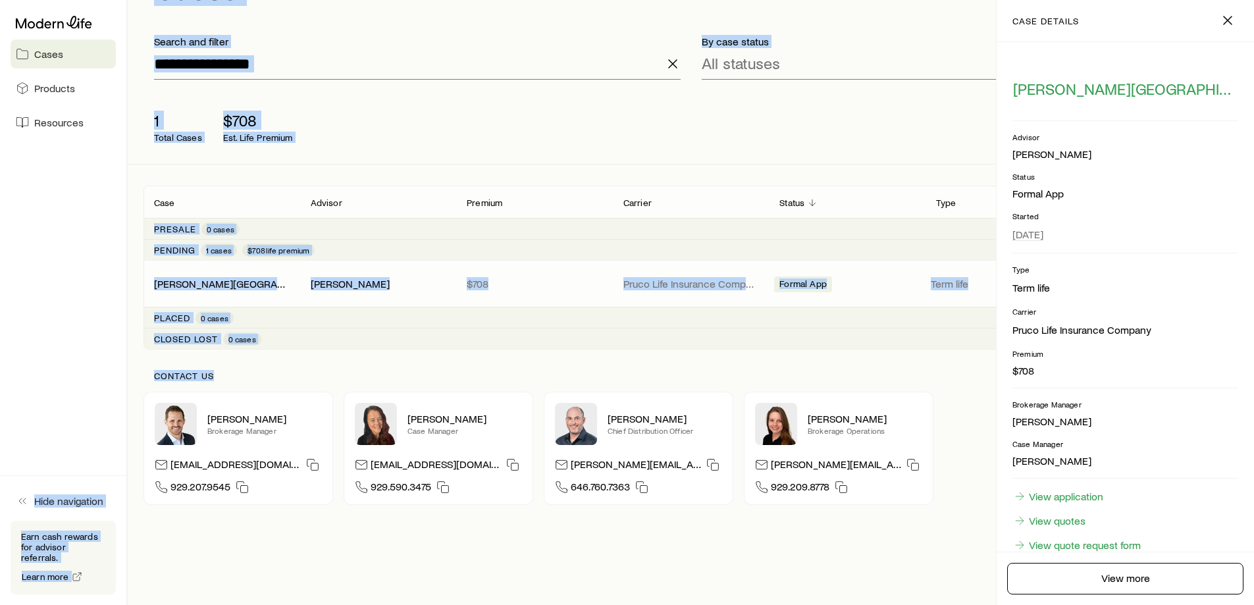
drag, startPoint x: 267, startPoint y: 375, endPoint x: 90, endPoint y: 186, distance: 258.4
click at [90, 186] on div "**********" at bounding box center [627, 285] width 1254 height 702
click at [90, 186] on aside "Cases Products Resources Hide navigation Earn cash rewards for advisor referral…" at bounding box center [64, 302] width 128 height 605
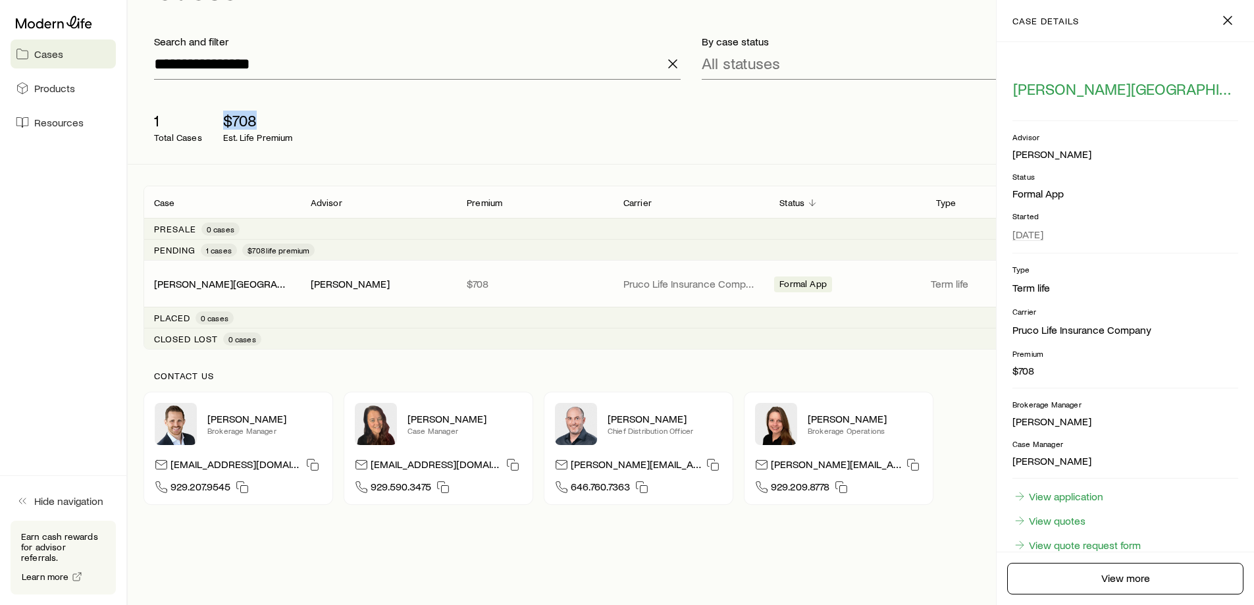
drag, startPoint x: 368, startPoint y: 127, endPoint x: 212, endPoint y: 109, distance: 157.0
click at [212, 109] on div "1 Total Cases $708 Est. Life Premium" at bounding box center [353, 127] width 421 height 53
drag, startPoint x: 211, startPoint y: 107, endPoint x: 297, endPoint y: 138, distance: 91.6
click at [297, 138] on div "1 Total Cases $708 Est. Life Premium" at bounding box center [353, 127] width 421 height 53
